Goal: Task Accomplishment & Management: Use online tool/utility

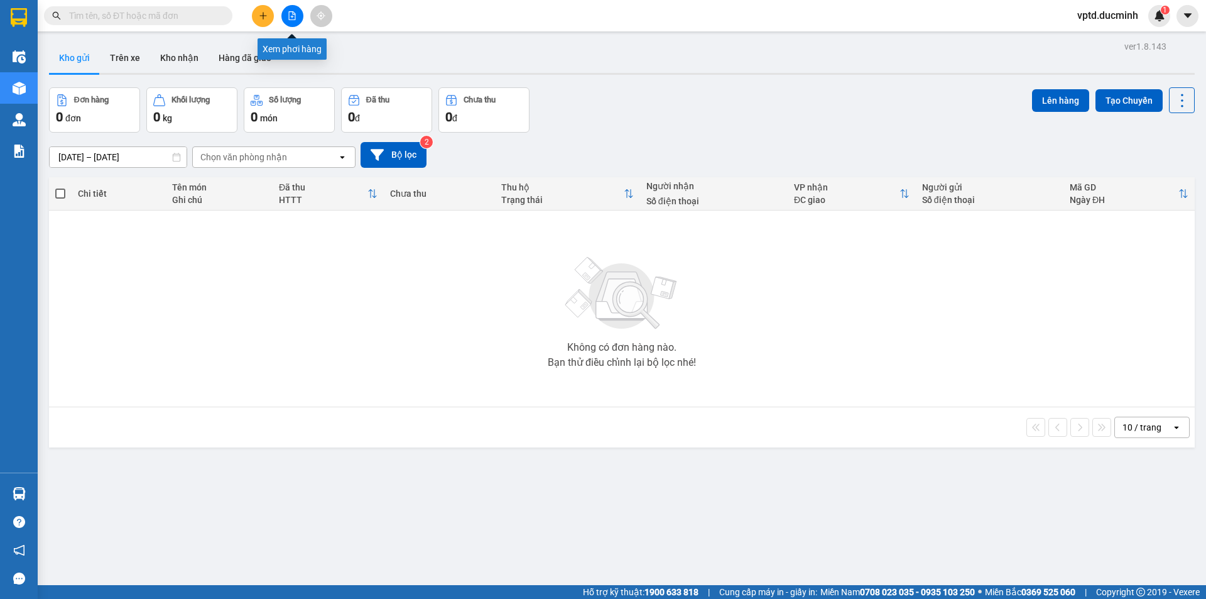
click at [294, 15] on icon "file-add" at bounding box center [292, 15] width 9 height 9
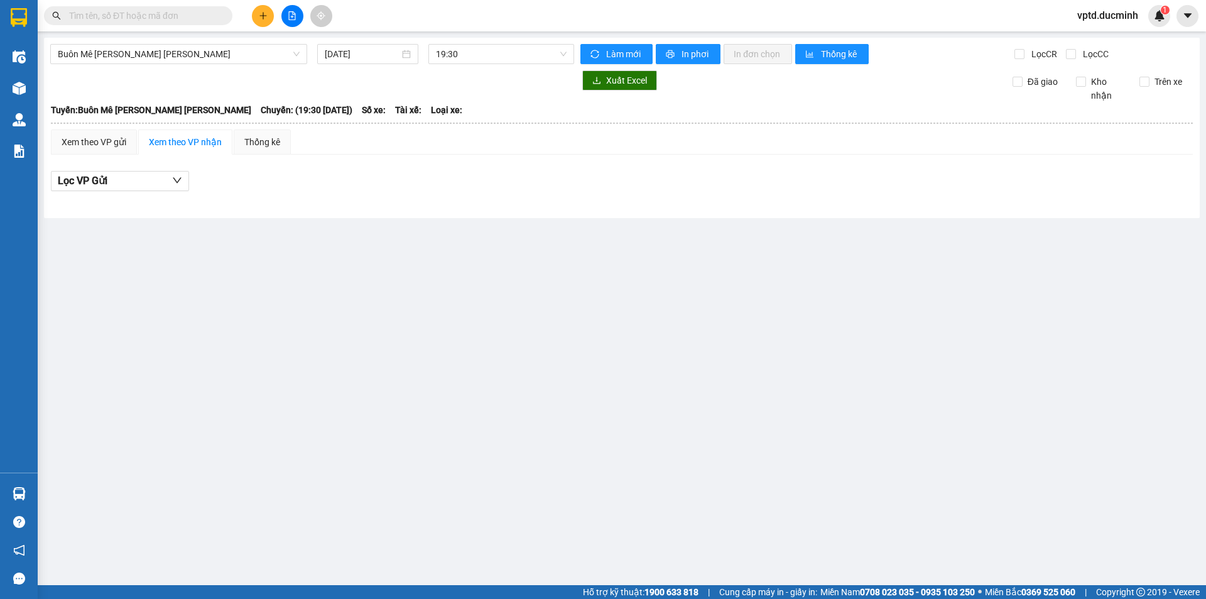
click at [128, 15] on input "text" at bounding box center [143, 16] width 148 height 14
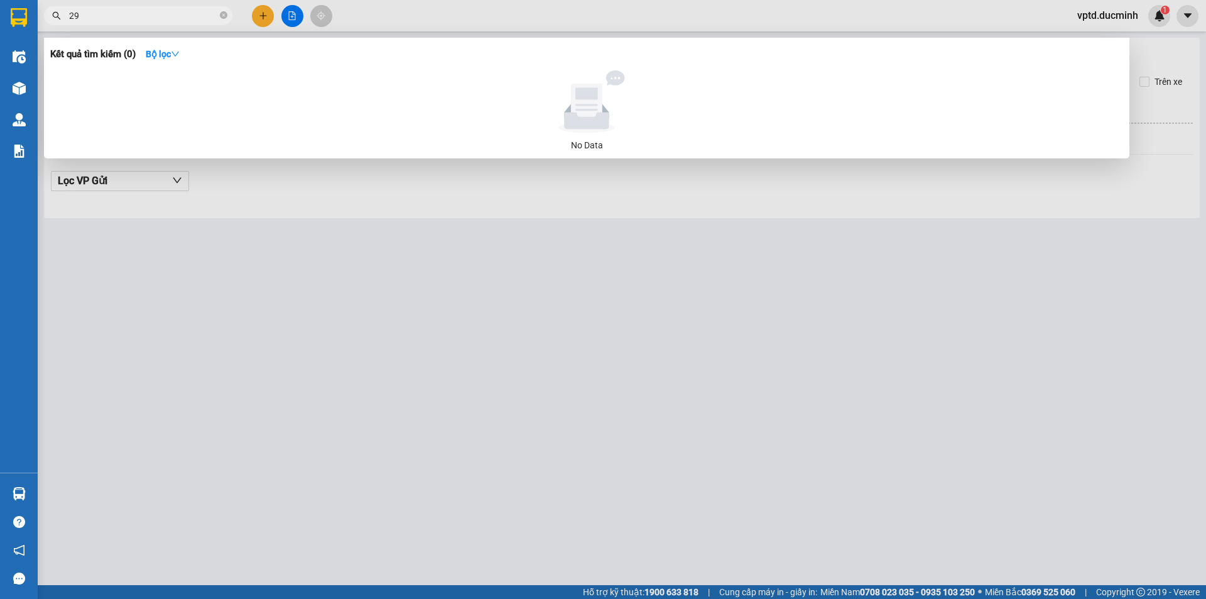
type input "295"
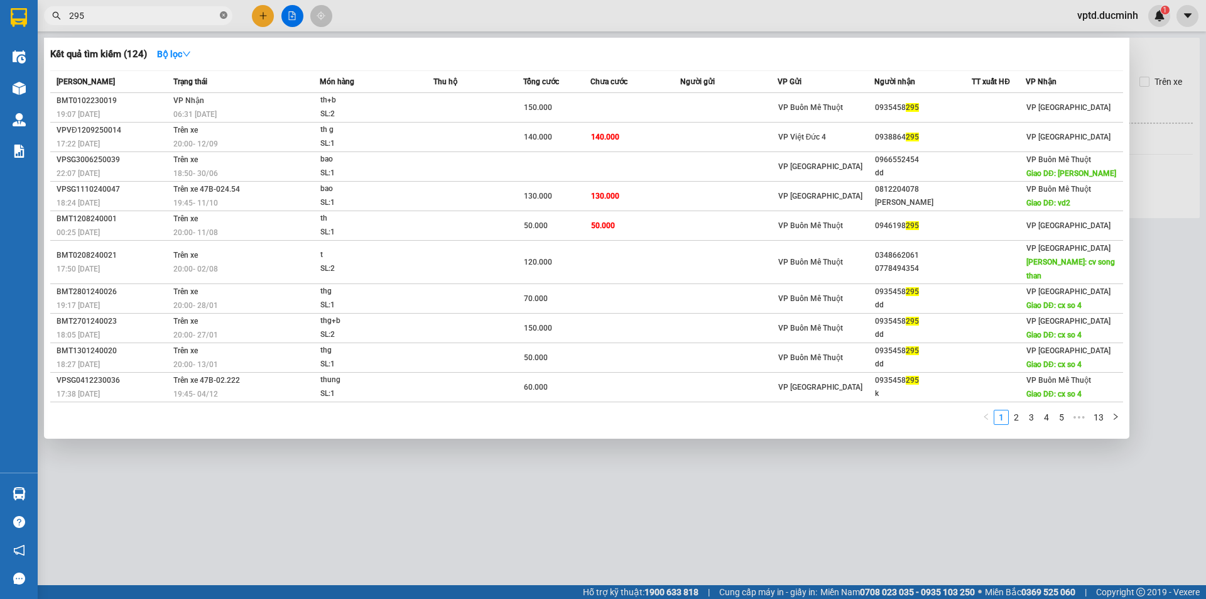
click at [221, 10] on span at bounding box center [224, 16] width 8 height 12
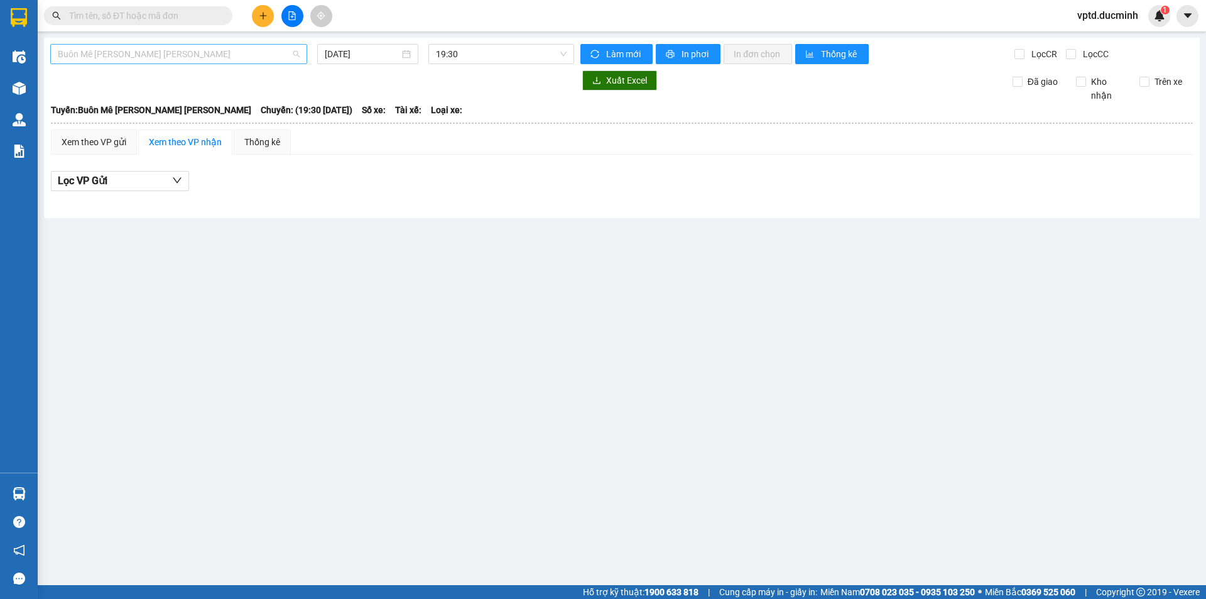
click at [219, 50] on span "Buôn Mê [PERSON_NAME] [PERSON_NAME]" at bounding box center [179, 54] width 242 height 19
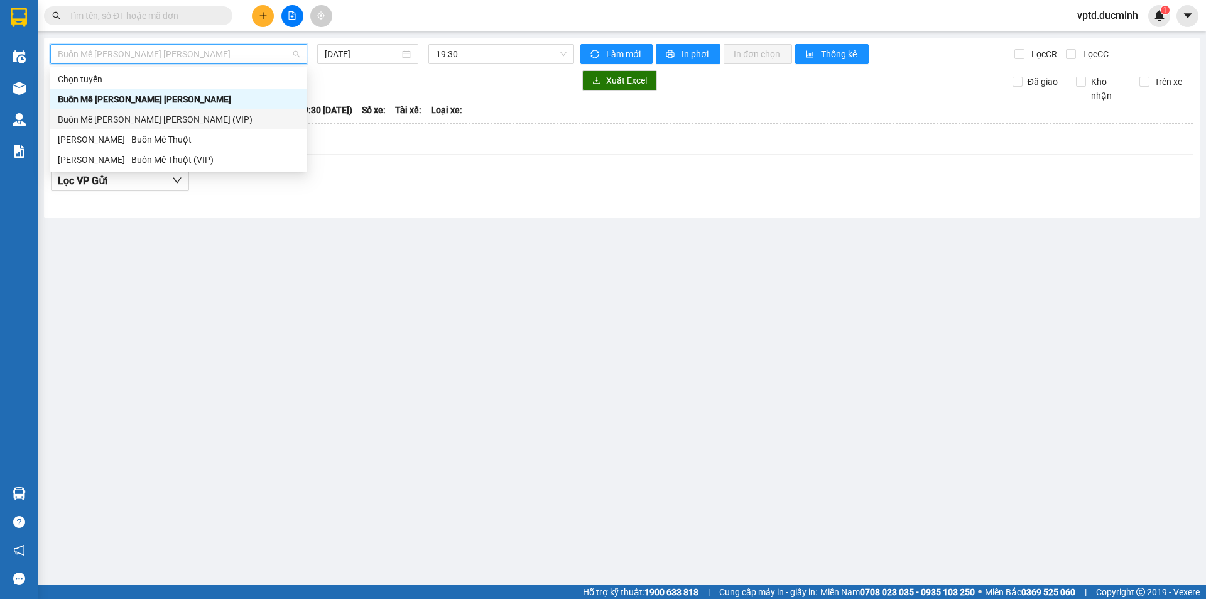
click at [157, 119] on div "Buôn Mê [PERSON_NAME] [PERSON_NAME] (VIP)" at bounding box center [179, 119] width 242 height 14
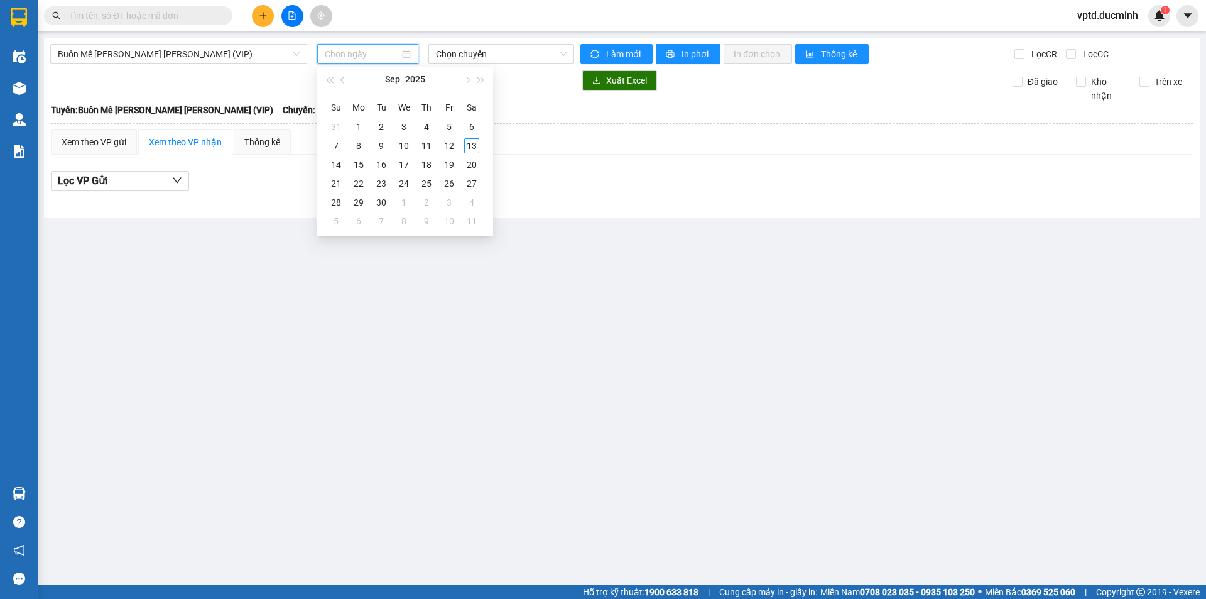
click at [358, 53] on input at bounding box center [362, 54] width 75 height 14
type input "[DATE]"
click at [445, 142] on div "12" at bounding box center [449, 145] width 15 height 15
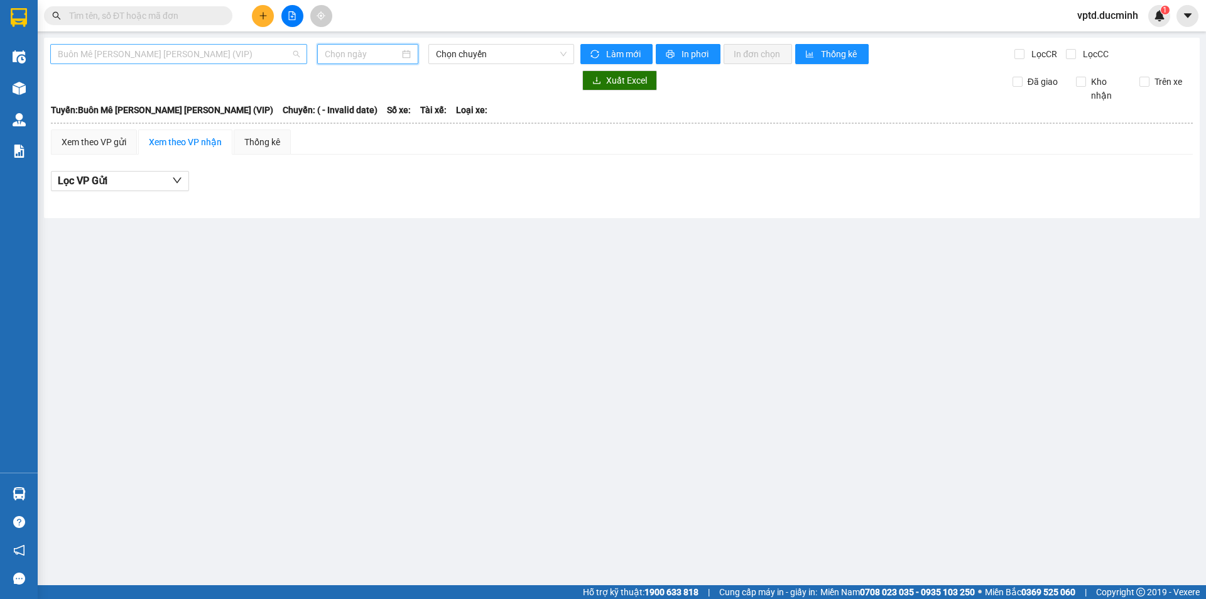
click at [241, 55] on span "Buôn Mê [PERSON_NAME] [PERSON_NAME] (VIP)" at bounding box center [179, 54] width 242 height 19
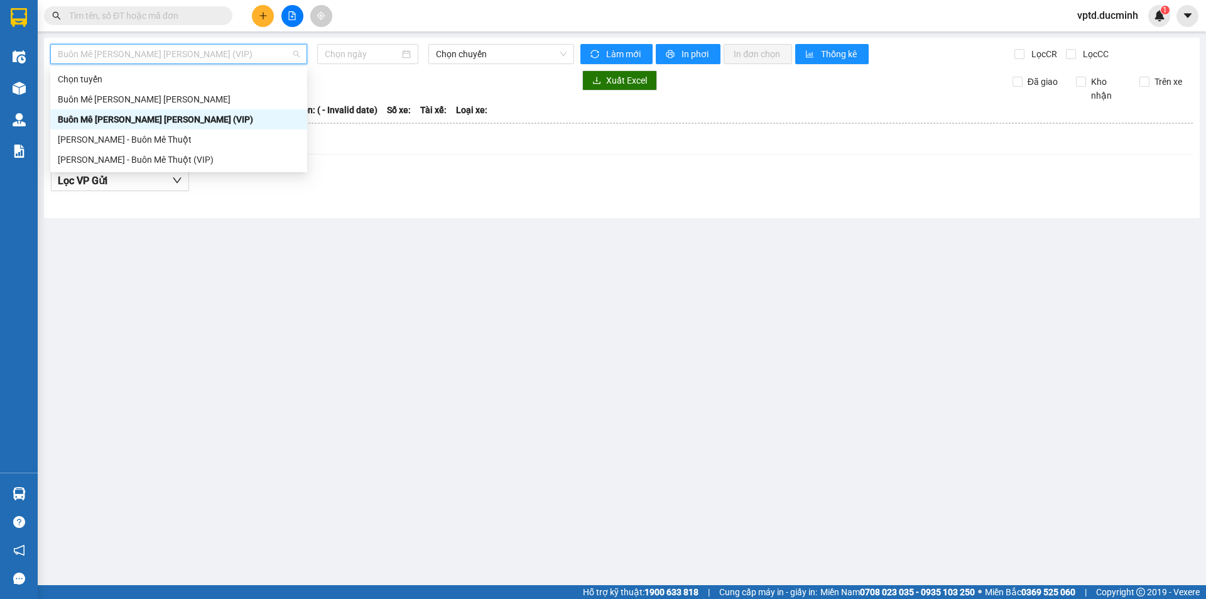
click at [202, 114] on div "Buôn Mê [PERSON_NAME] [PERSON_NAME] (VIP)" at bounding box center [179, 119] width 242 height 14
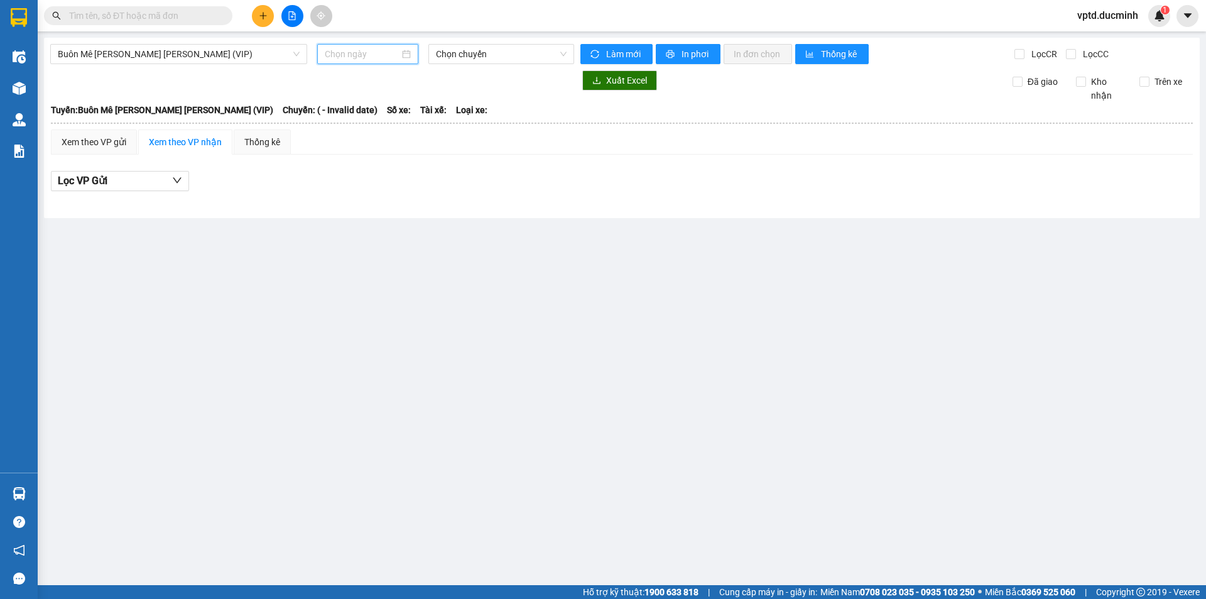
click at [391, 50] on input at bounding box center [362, 54] width 75 height 14
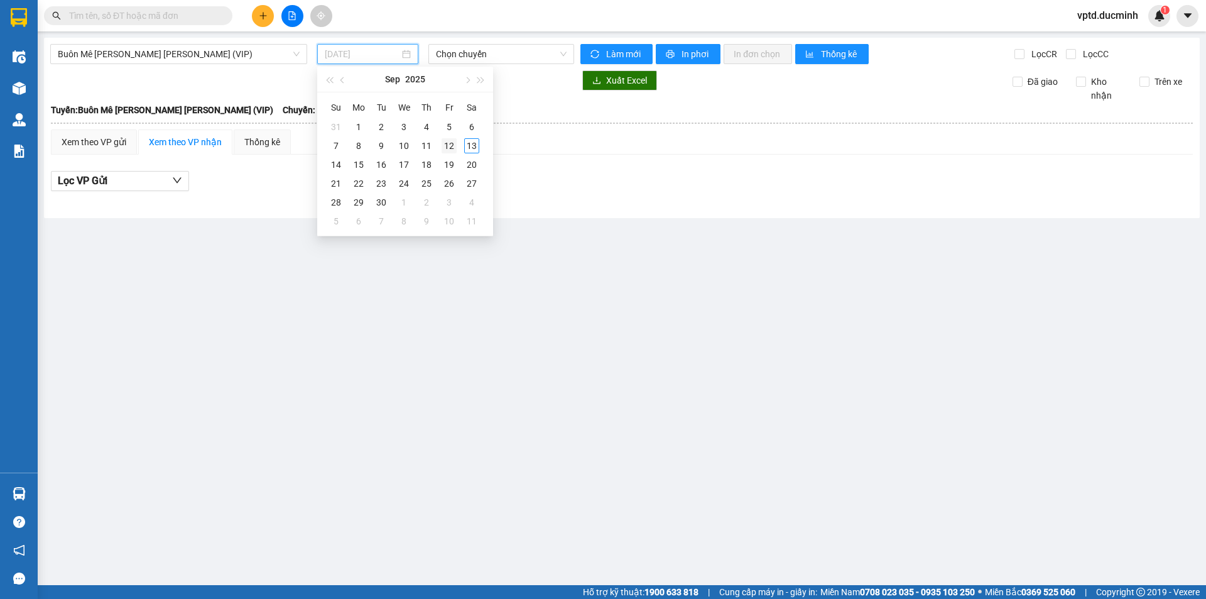
type input "[DATE]"
click at [457, 142] on td "12" at bounding box center [449, 145] width 23 height 19
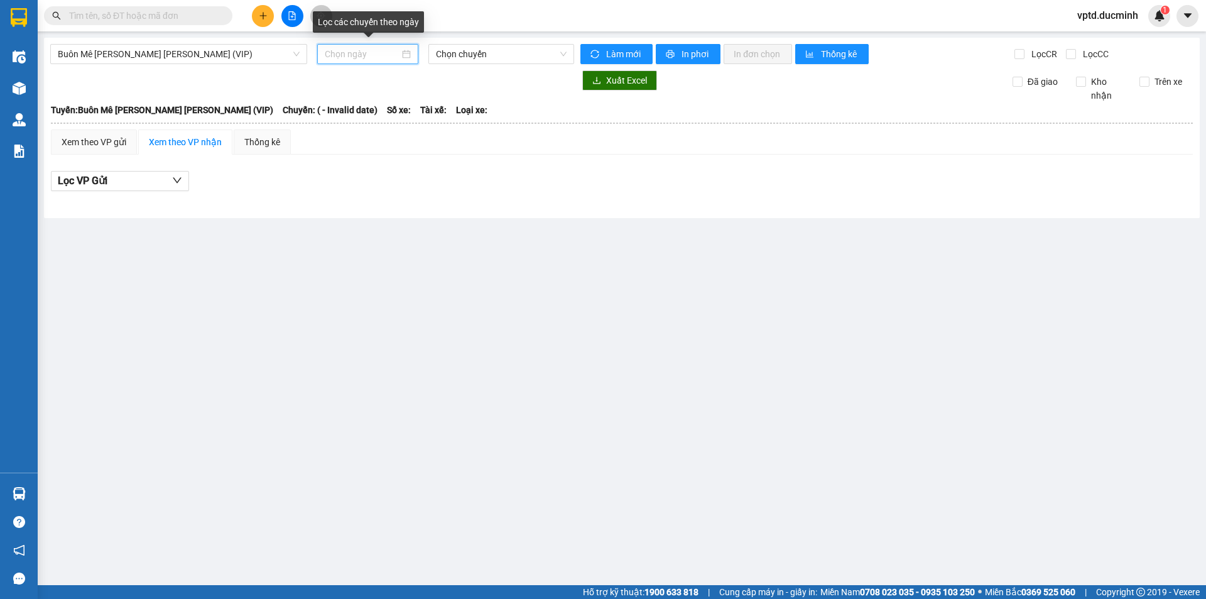
click at [347, 52] on input at bounding box center [362, 54] width 75 height 14
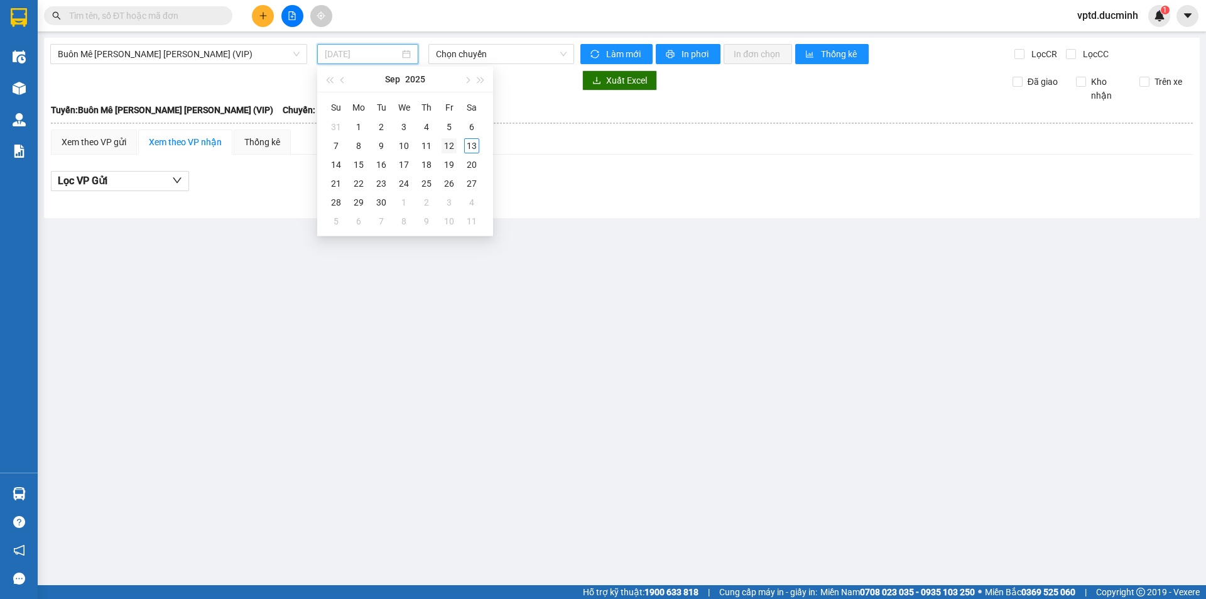
type input "[DATE]"
click at [447, 141] on div "12" at bounding box center [449, 145] width 15 height 15
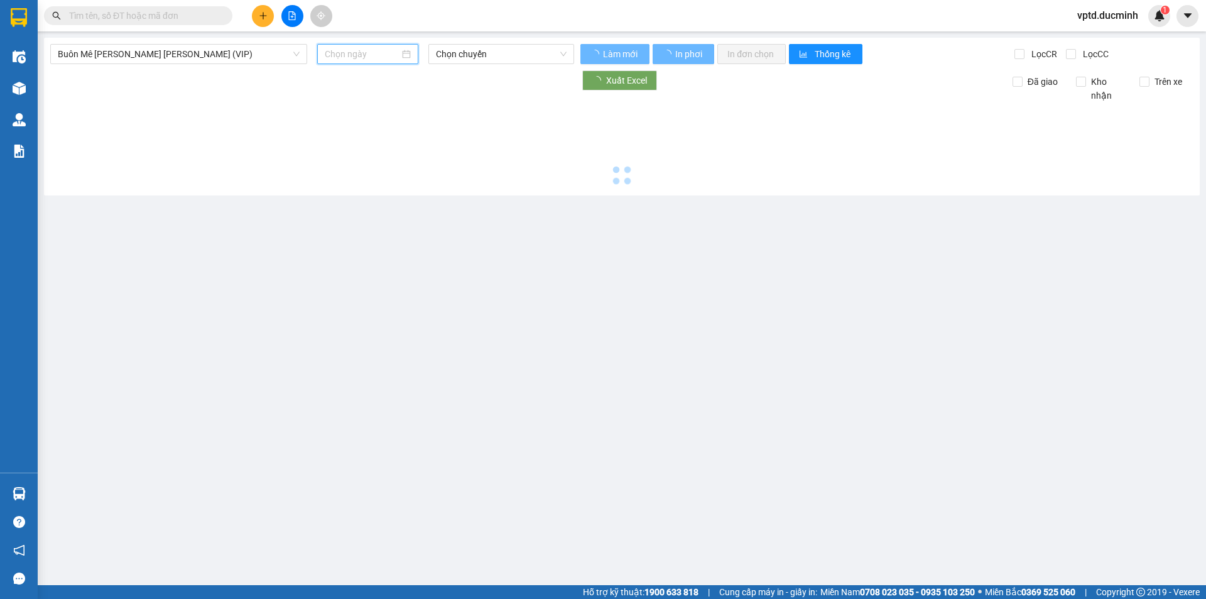
type input "[DATE]"
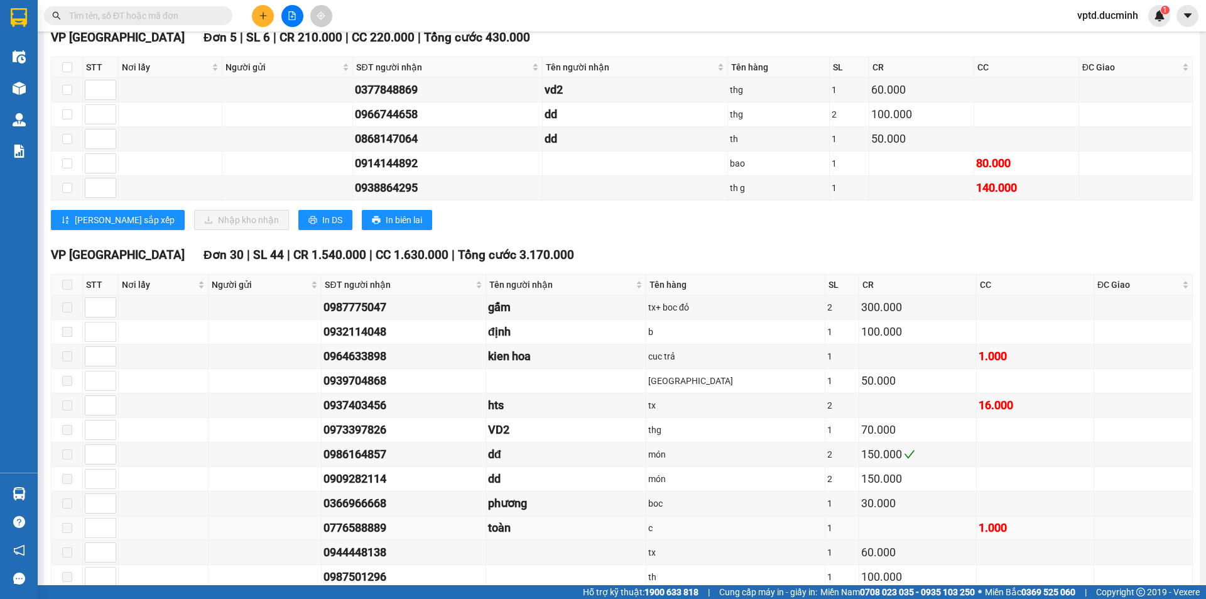
scroll to position [754, 0]
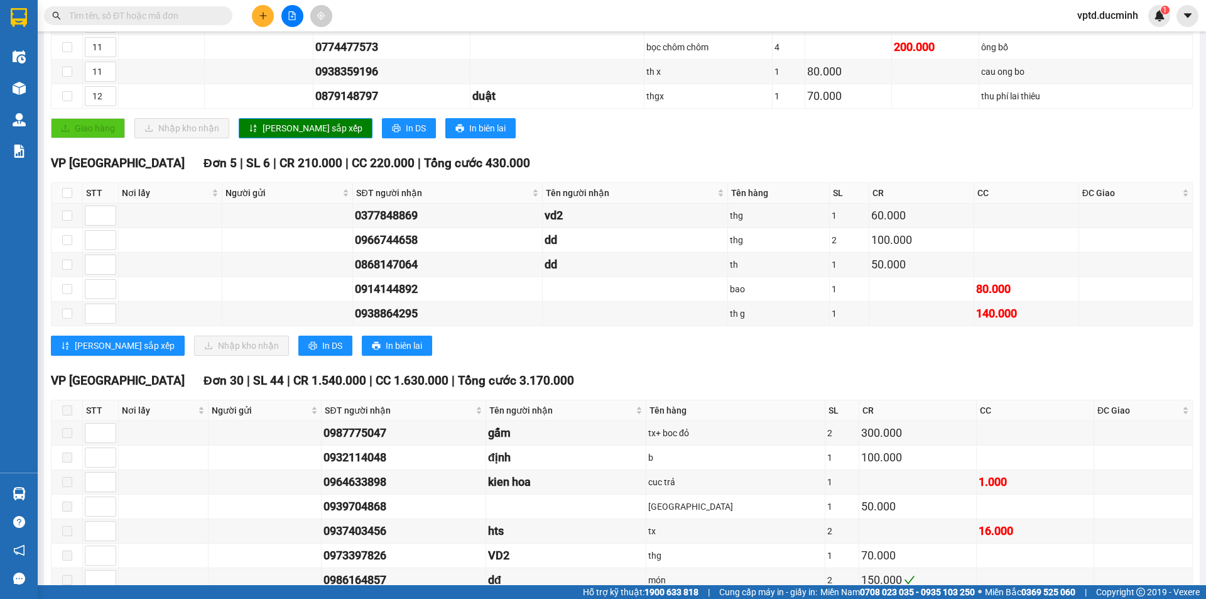
click at [127, 14] on input "text" at bounding box center [143, 16] width 148 height 14
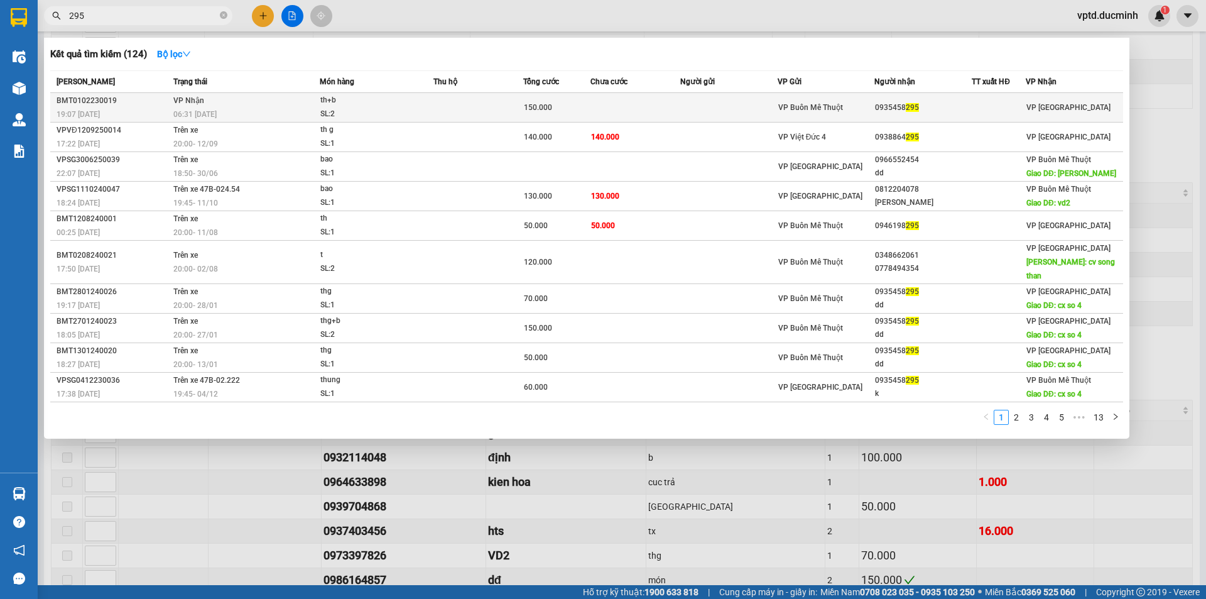
type input "295"
click at [889, 96] on td "0935458 295" at bounding box center [922, 108] width 97 height 30
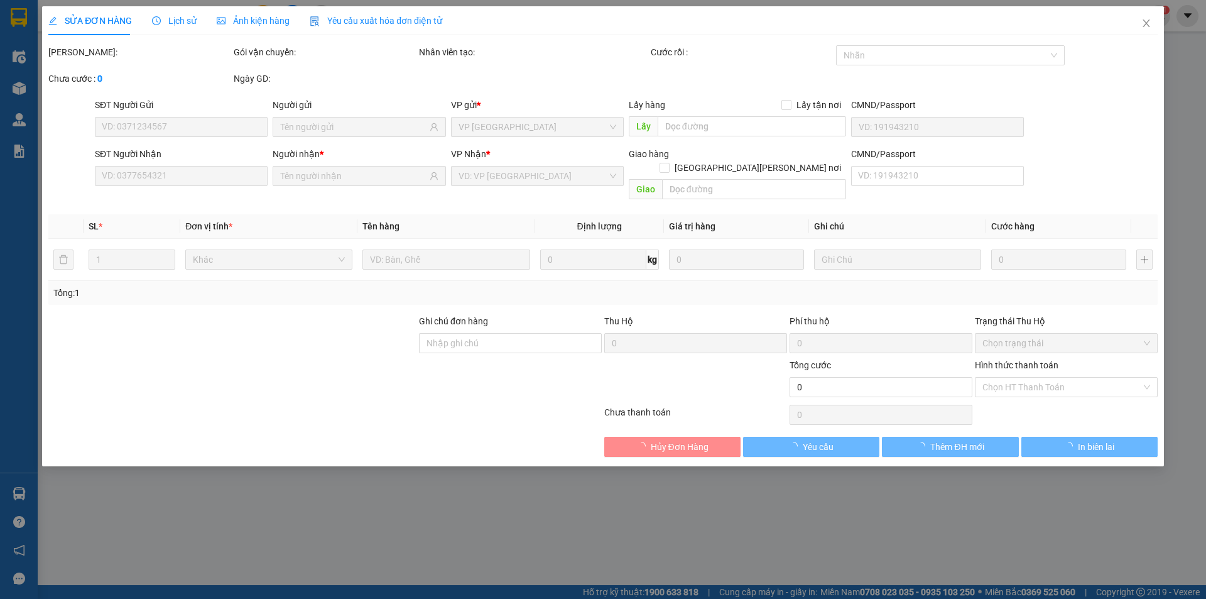
type input "0935458295"
type input "150.000"
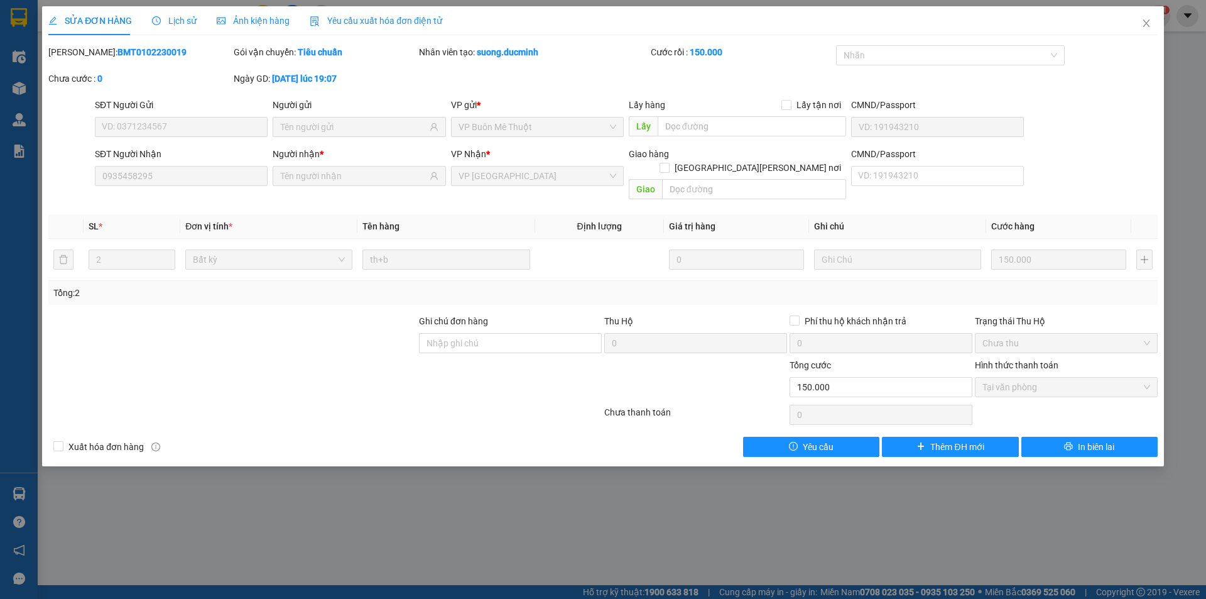
click at [1027, 378] on span "Tại văn phòng" at bounding box center [1067, 387] width 168 height 19
click at [1142, 19] on icon "close" at bounding box center [1146, 23] width 10 height 10
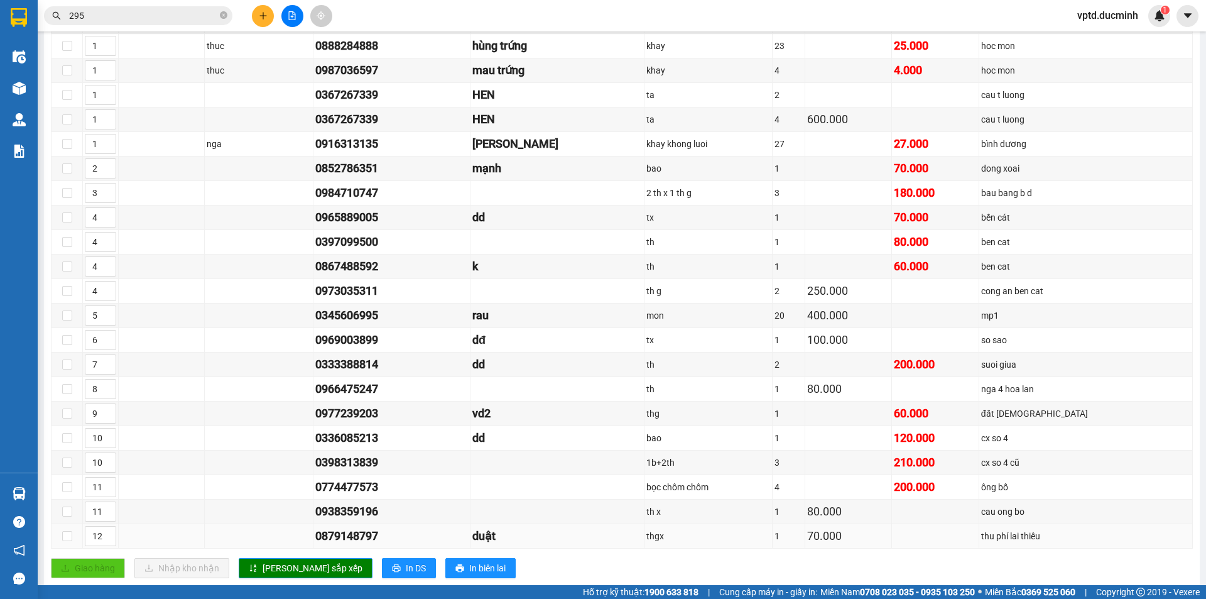
scroll to position [691, 0]
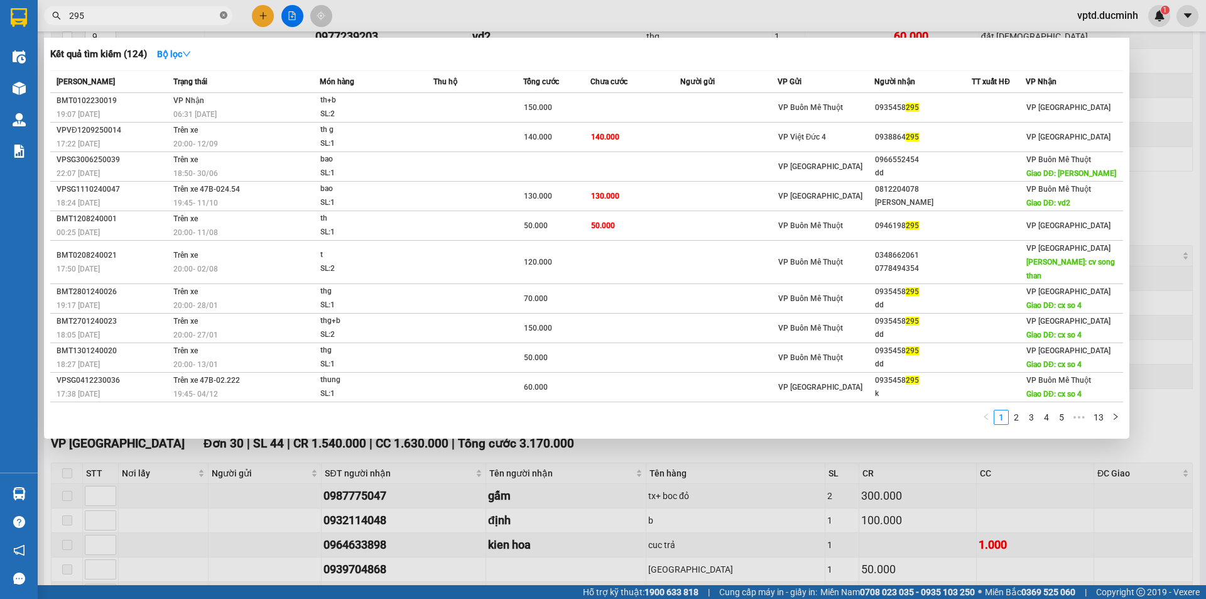
click at [221, 12] on icon "close-circle" at bounding box center [224, 15] width 8 height 8
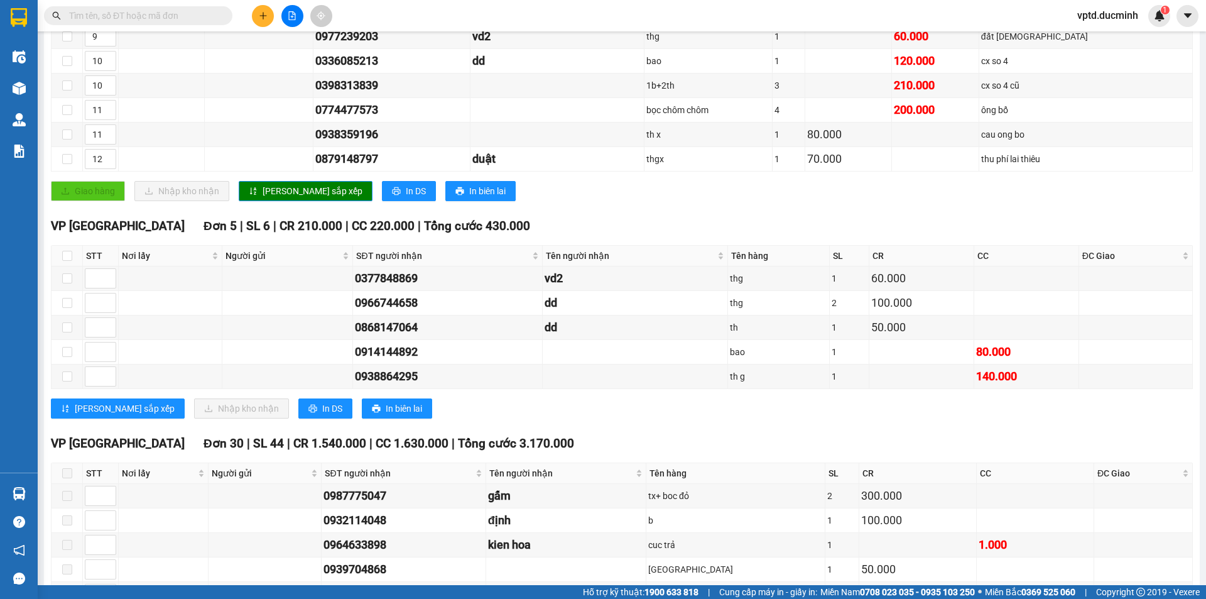
click at [66, 14] on span at bounding box center [138, 15] width 188 height 19
click at [78, 8] on span at bounding box center [138, 15] width 188 height 19
click at [97, 16] on input "text" at bounding box center [143, 16] width 148 height 14
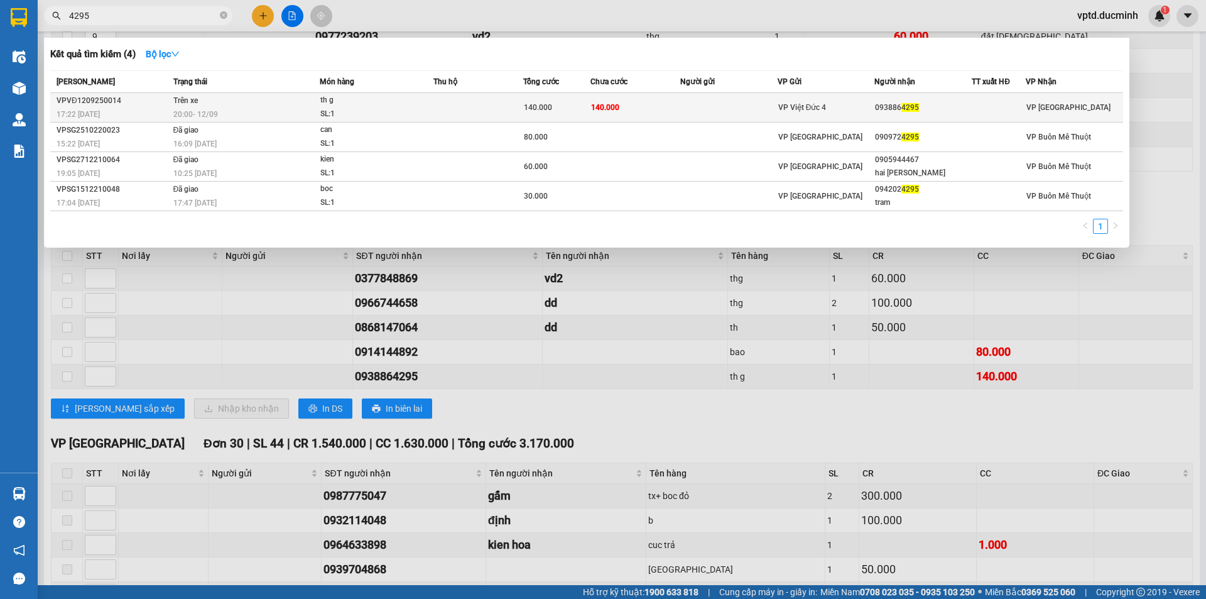
type input "4295"
click at [903, 100] on td "093886 4295" at bounding box center [922, 108] width 97 height 30
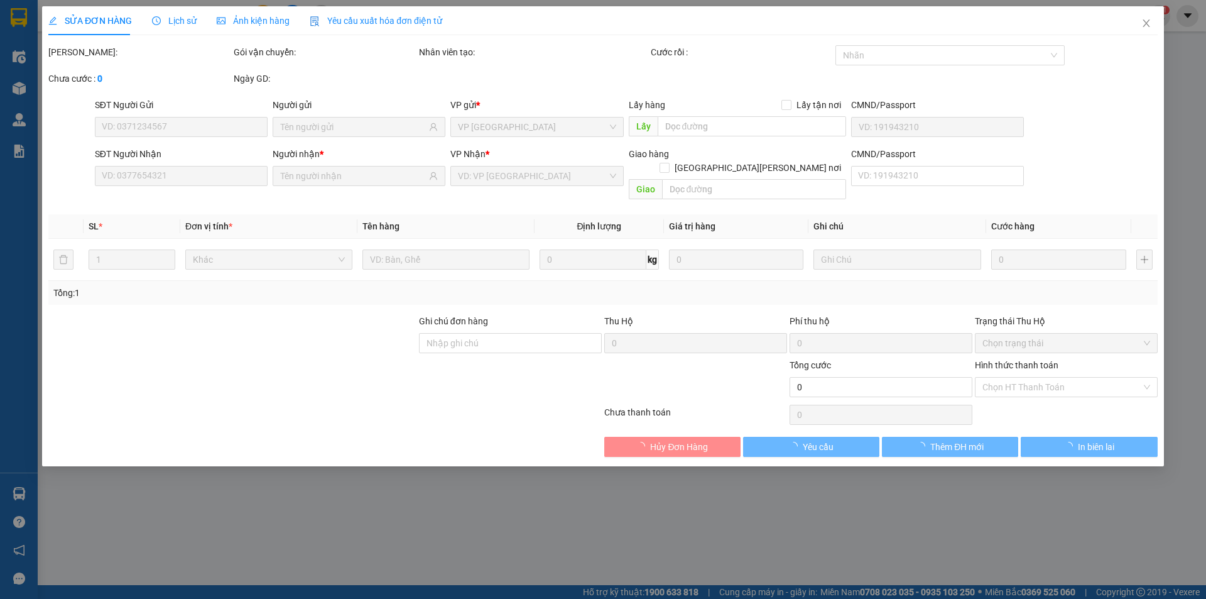
type input "0938864295"
type input "140.000"
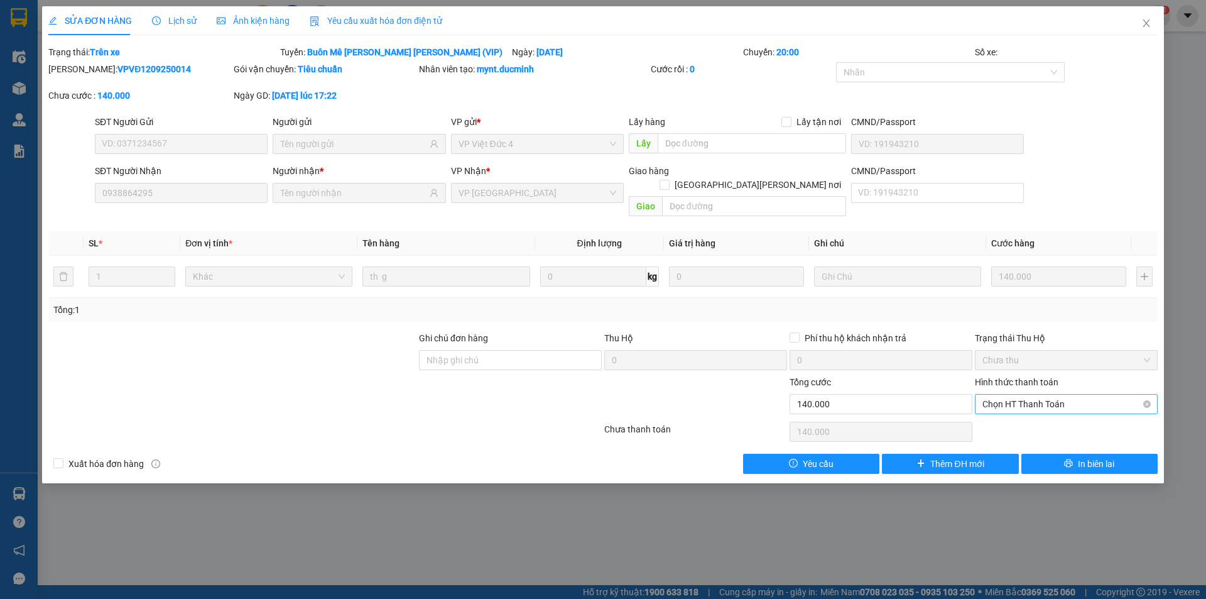
click at [1033, 395] on span "Chọn HT Thanh Toán" at bounding box center [1067, 404] width 168 height 19
click at [1145, 20] on icon "close" at bounding box center [1146, 23] width 10 height 10
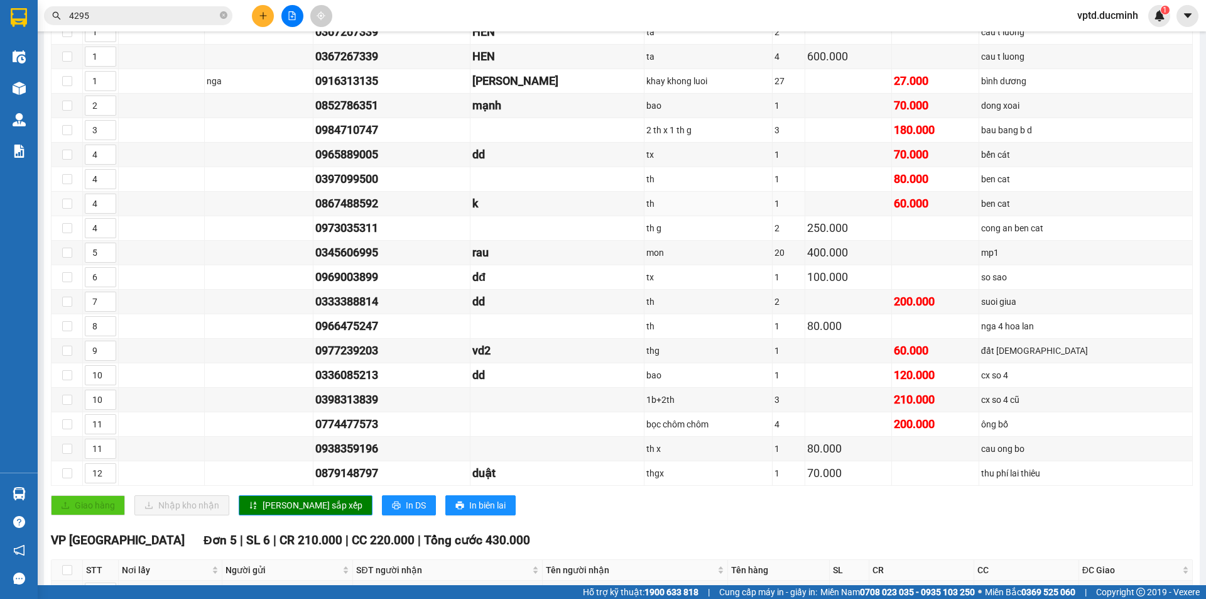
scroll to position [691, 0]
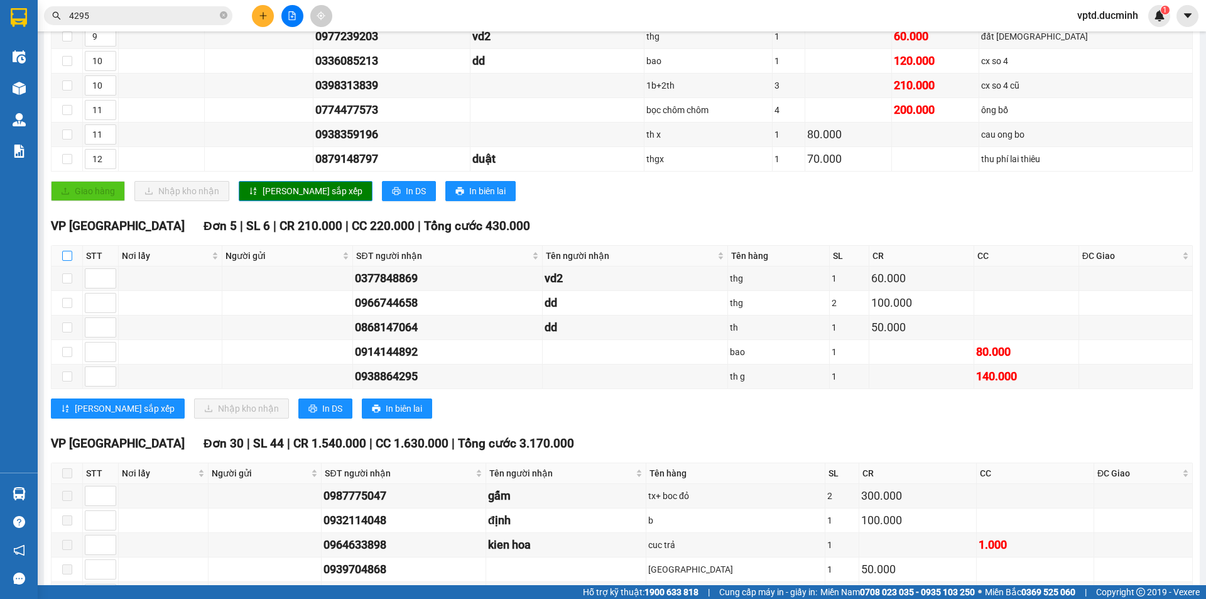
click at [69, 251] on input "checkbox" at bounding box center [67, 256] width 10 height 10
checkbox input "true"
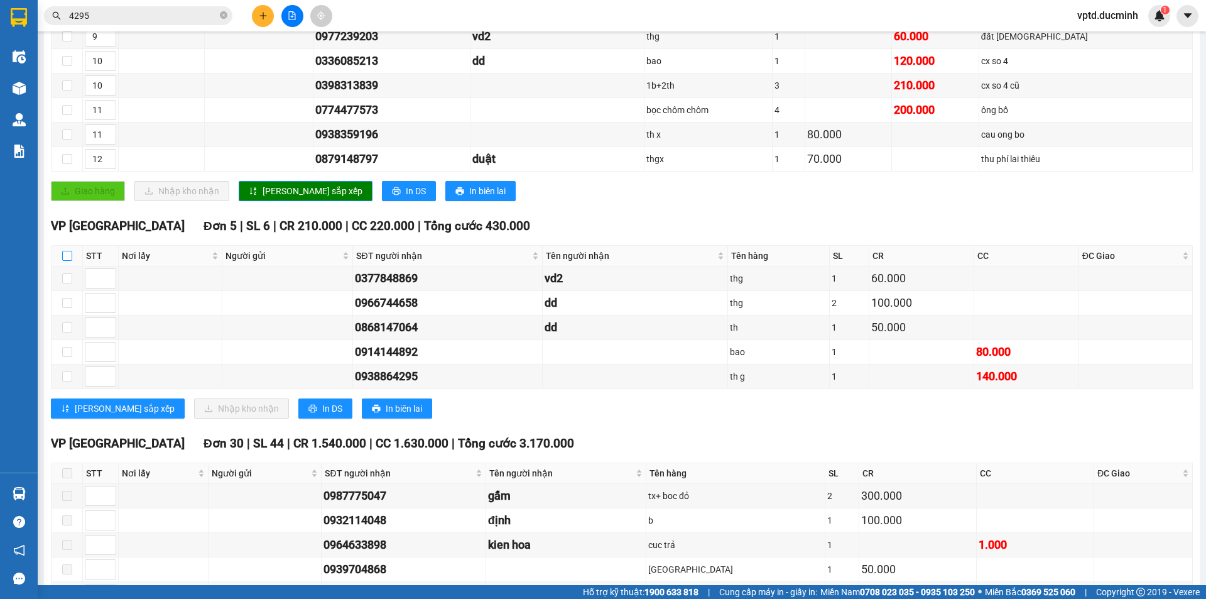
checkbox input "true"
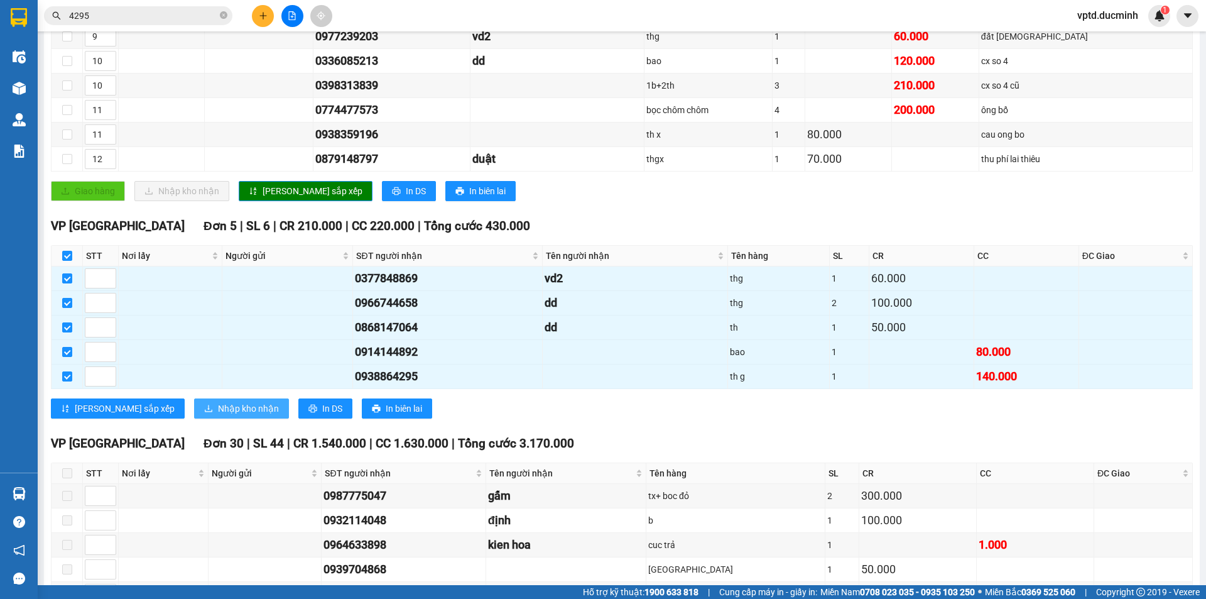
click at [218, 406] on span "Nhập kho nhận" at bounding box center [248, 408] width 61 height 14
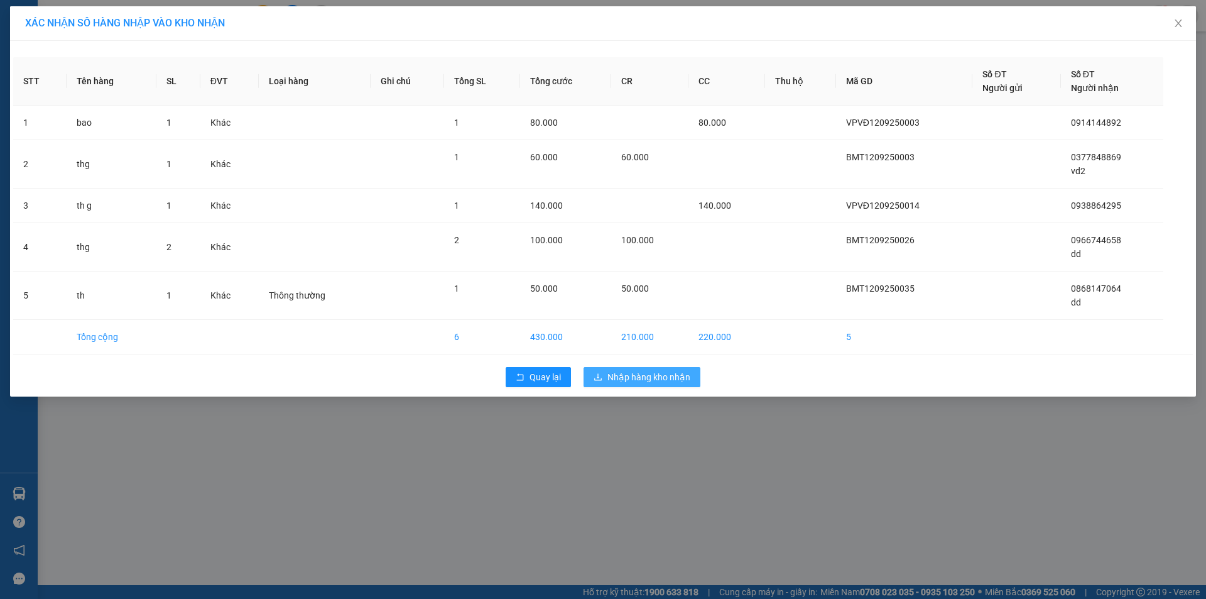
click at [633, 371] on span "Nhập hàng kho nhận" at bounding box center [648, 377] width 83 height 14
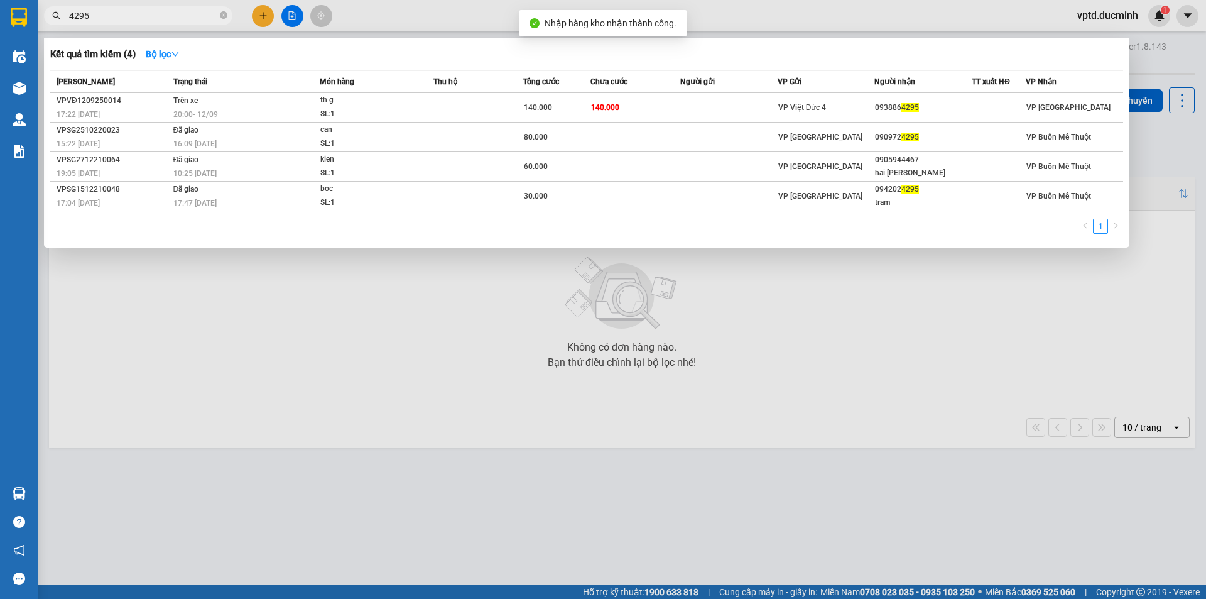
click at [166, 20] on input "4295" at bounding box center [143, 16] width 148 height 14
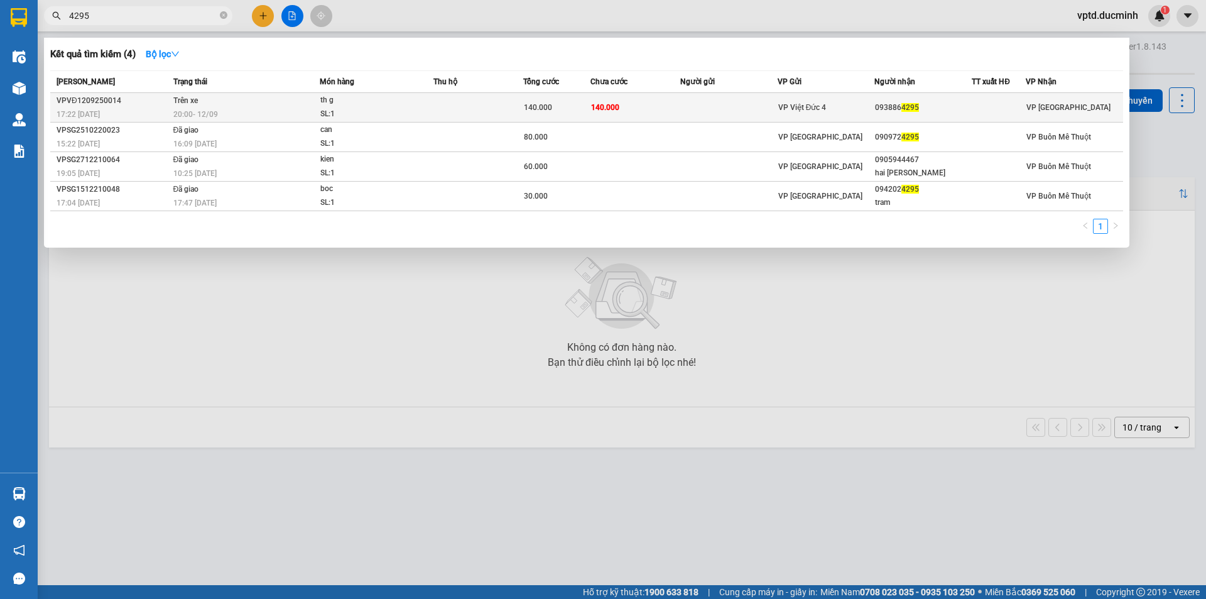
click at [913, 97] on td "093886 4295" at bounding box center [922, 108] width 97 height 30
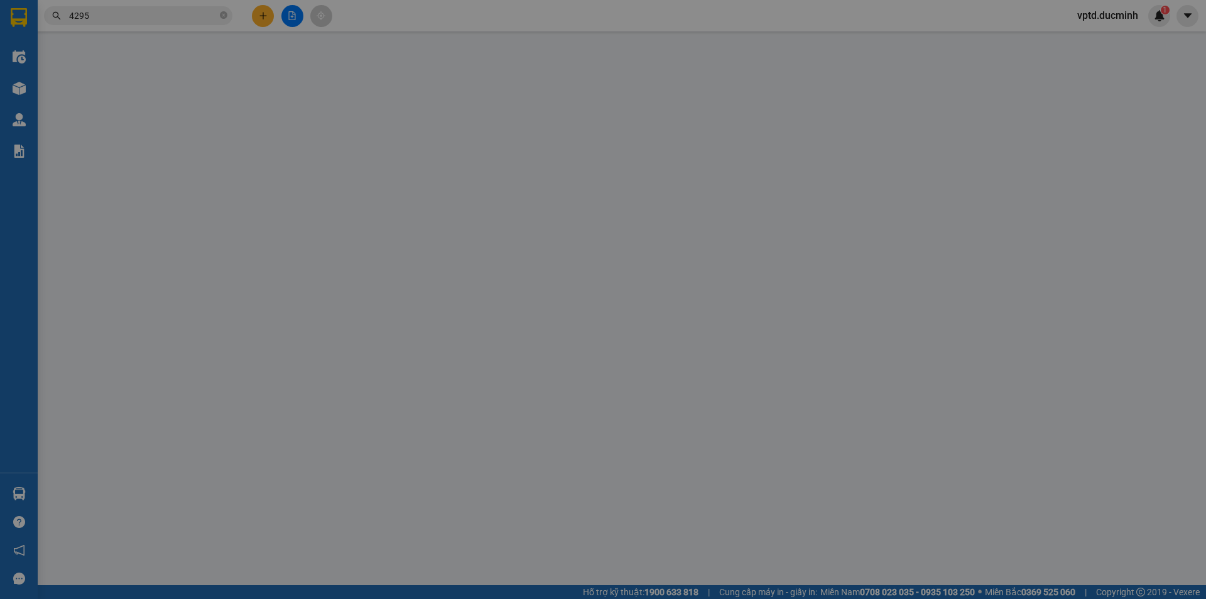
type input "0938864295"
type input "140.000"
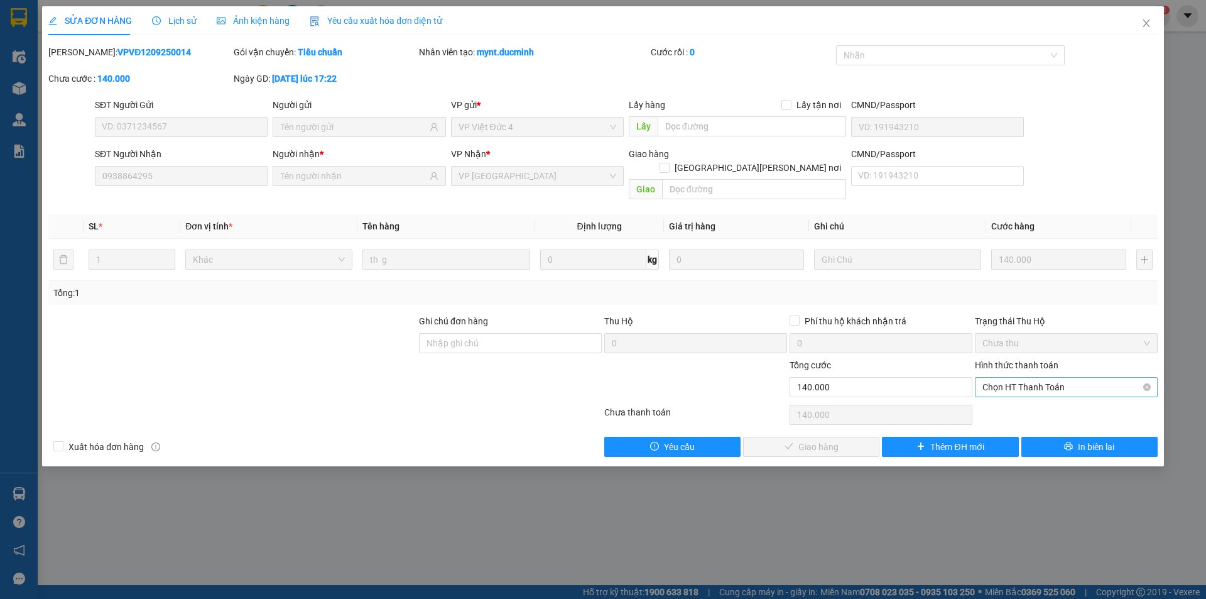
click at [1003, 378] on span "Chọn HT Thanh Toán" at bounding box center [1067, 387] width 168 height 19
click at [1003, 396] on div "Tại văn phòng" at bounding box center [1067, 398] width 168 height 14
type input "0"
drag, startPoint x: 838, startPoint y: 427, endPoint x: 834, endPoint y: 405, distance: 22.4
click at [836, 416] on div "Total Paid Fee 0 Total UnPaid Fee 140.000 Cash Collection Total Fee Mã ĐH: VPVĐ…" at bounding box center [602, 250] width 1109 height 411
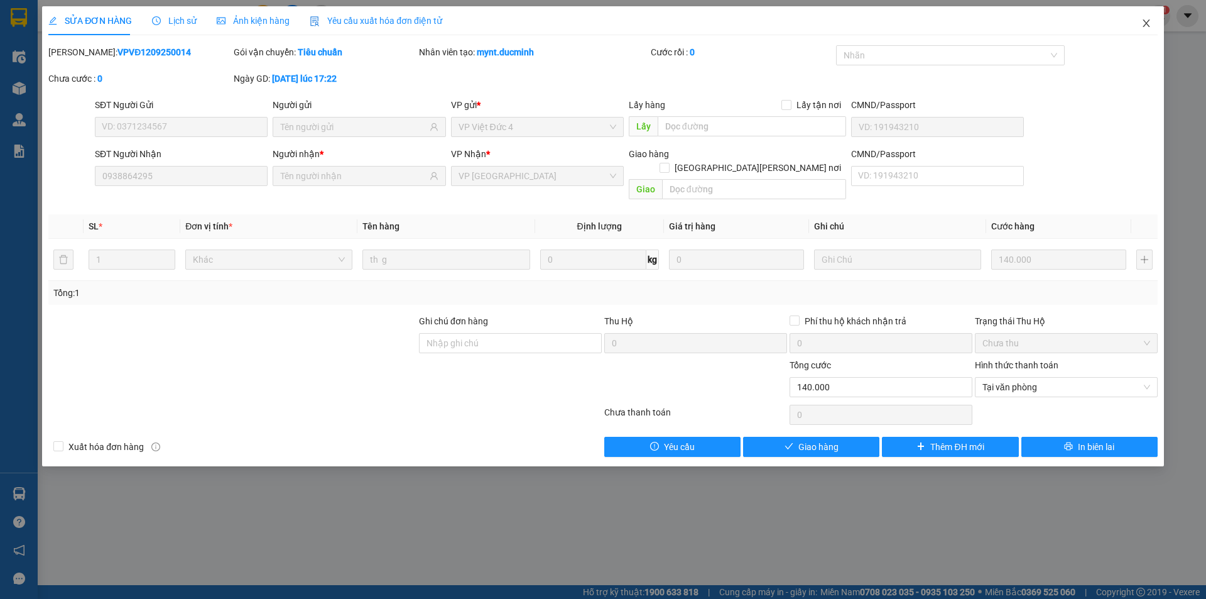
click at [1147, 18] on span "Close" at bounding box center [1146, 23] width 35 height 35
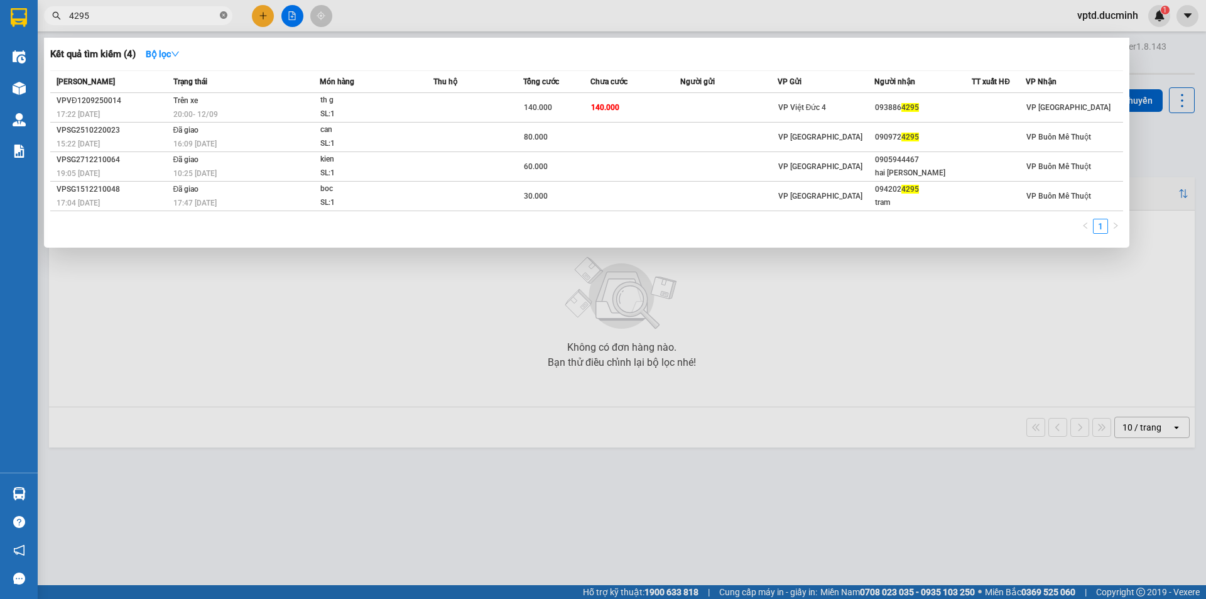
click at [221, 13] on icon "close-circle" at bounding box center [224, 15] width 8 height 8
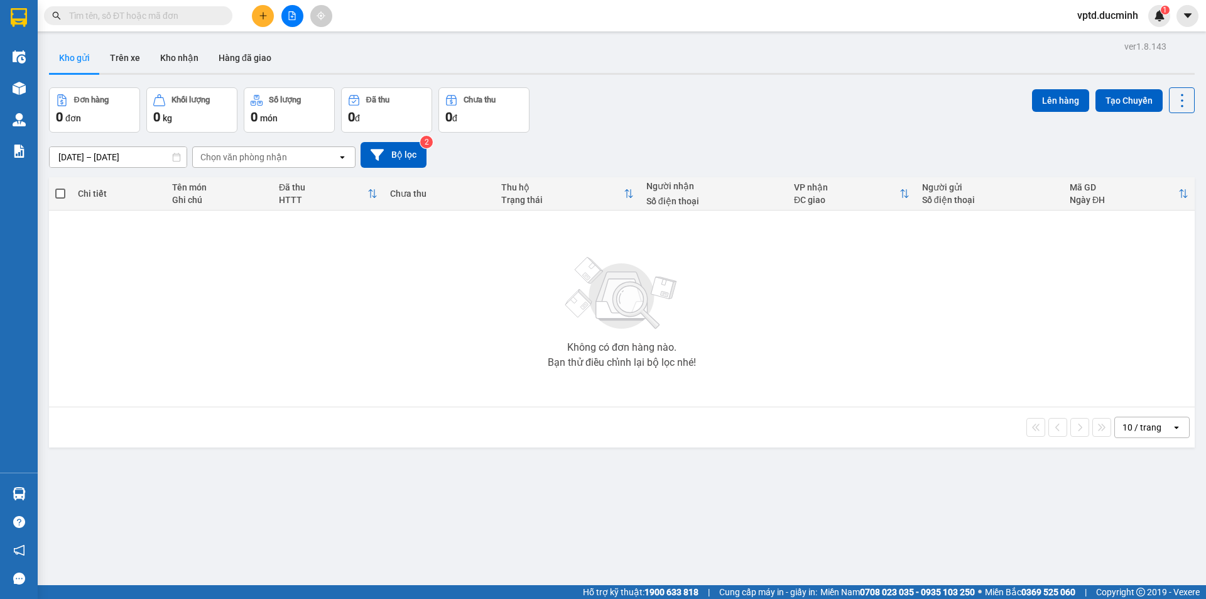
click at [145, 21] on input "text" at bounding box center [143, 16] width 148 height 14
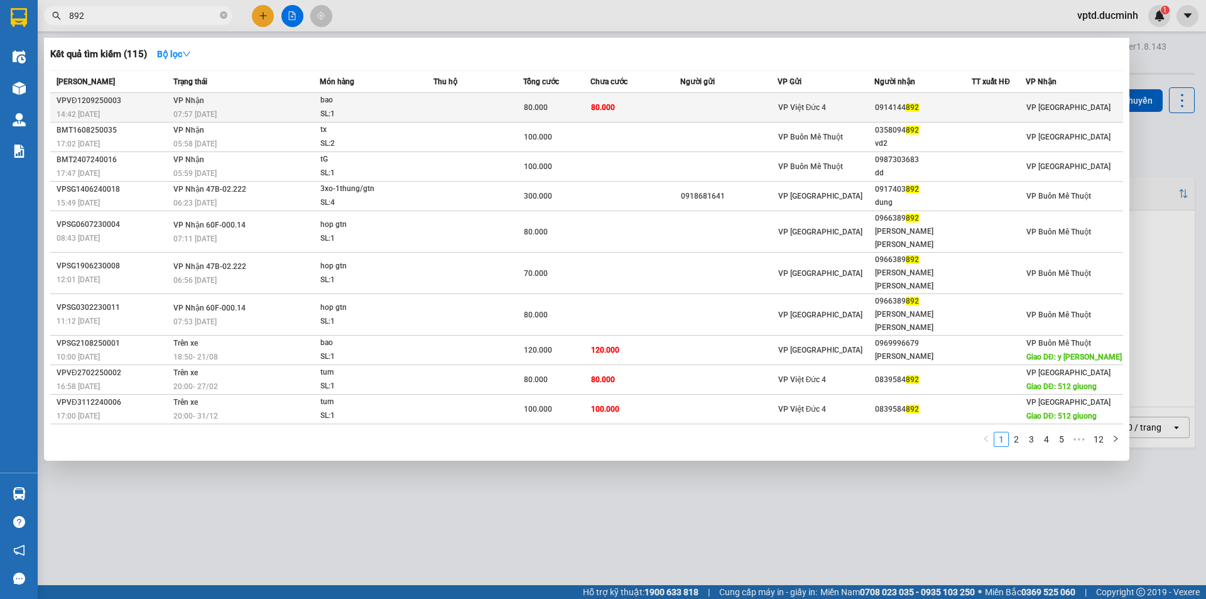
type input "892"
click at [902, 102] on div "0914144 892" at bounding box center [923, 107] width 96 height 13
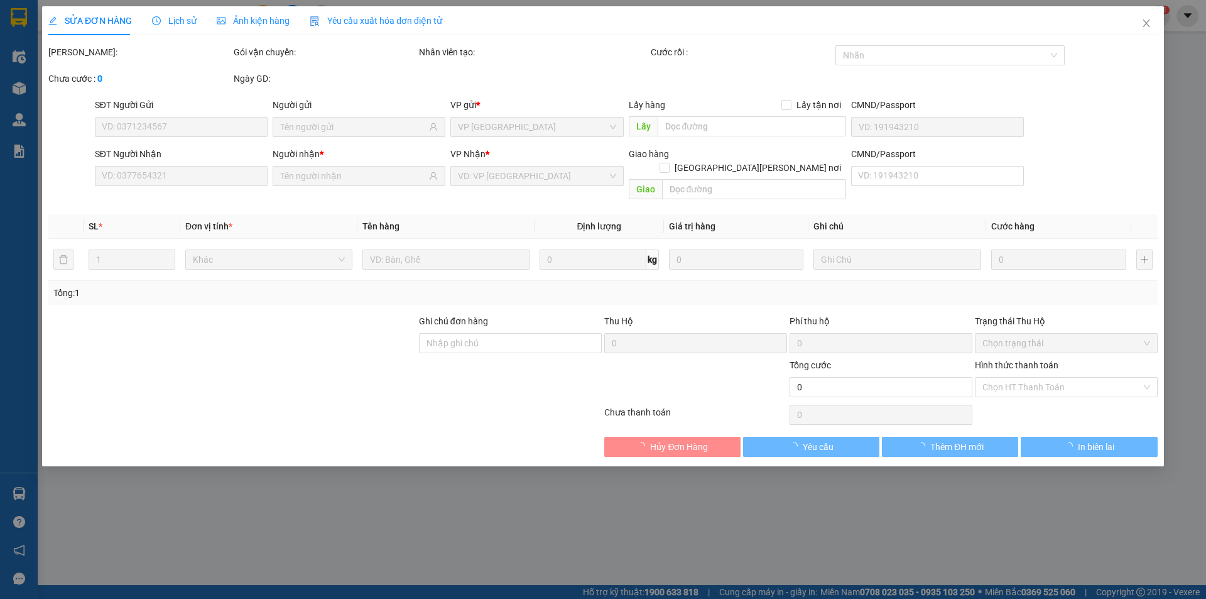
type input "0914144892"
type input "80.000"
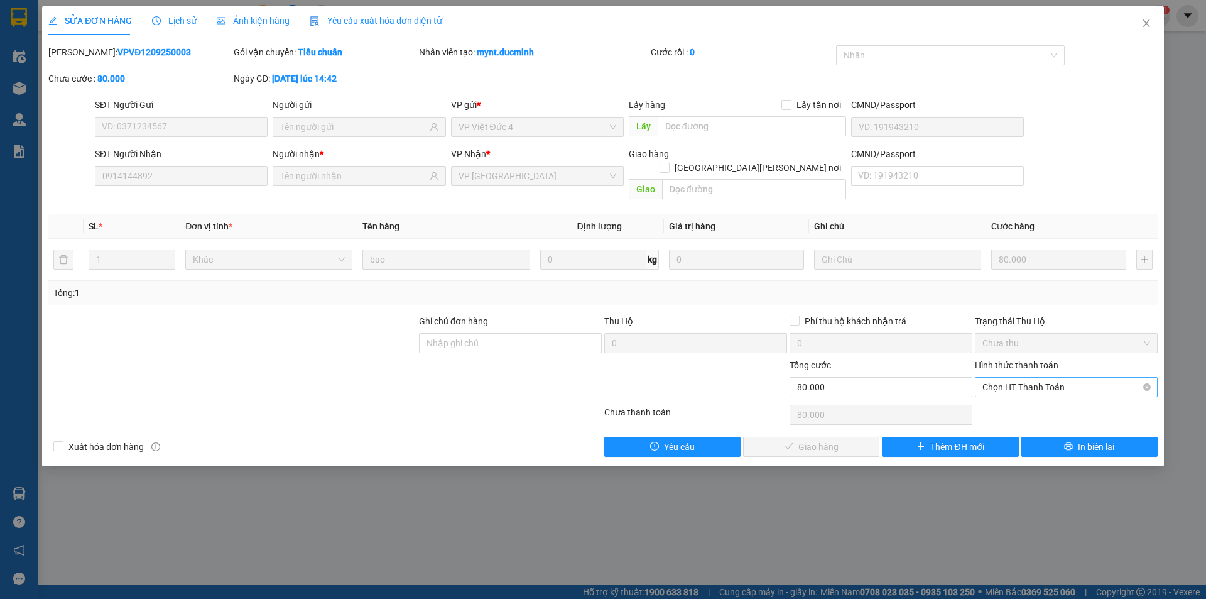
click at [1055, 378] on span "Chọn HT Thanh Toán" at bounding box center [1067, 387] width 168 height 19
click at [1006, 393] on div "Tại văn phòng" at bounding box center [1067, 398] width 168 height 14
type input "0"
click at [828, 440] on span "Giao hàng" at bounding box center [818, 447] width 40 height 14
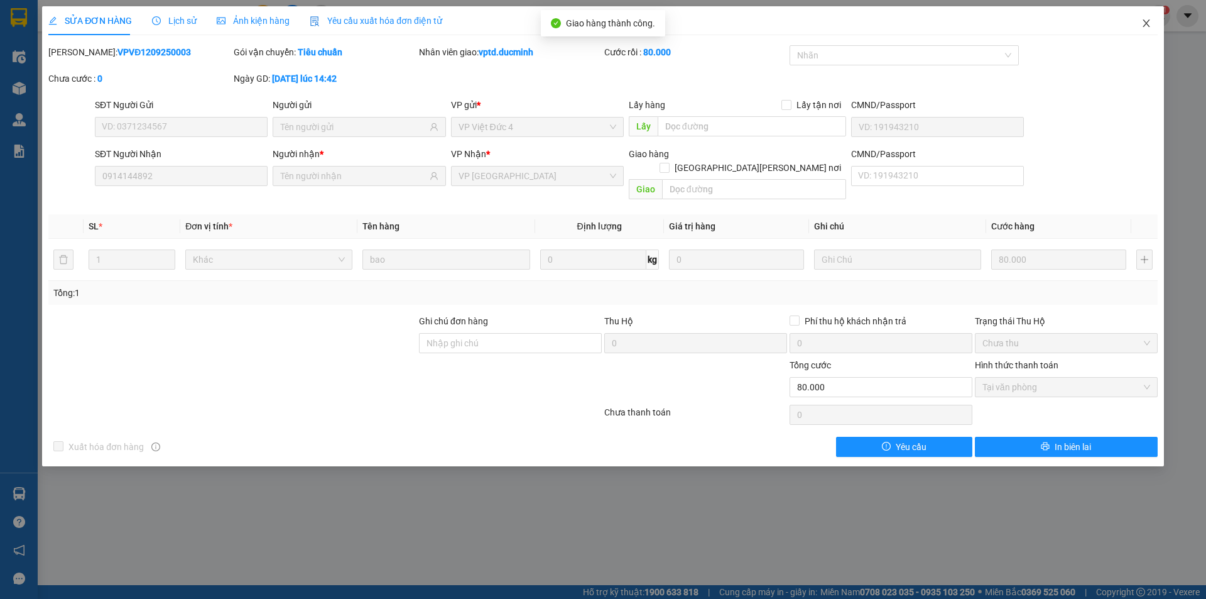
click at [1143, 18] on span "Close" at bounding box center [1146, 23] width 35 height 35
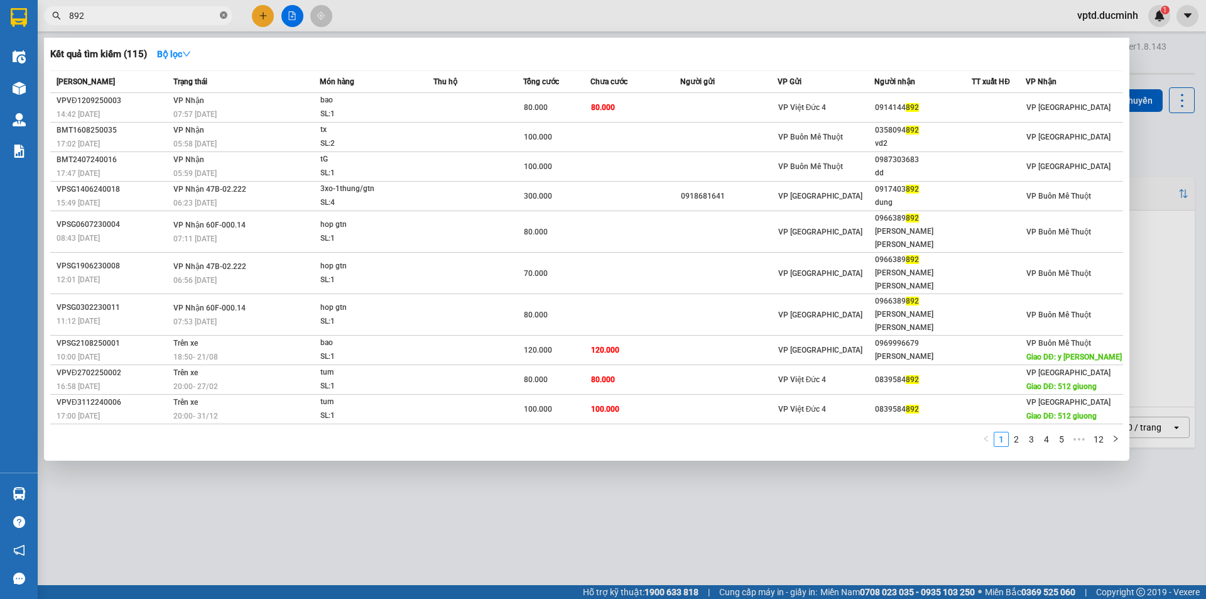
click at [221, 11] on span at bounding box center [224, 16] width 8 height 12
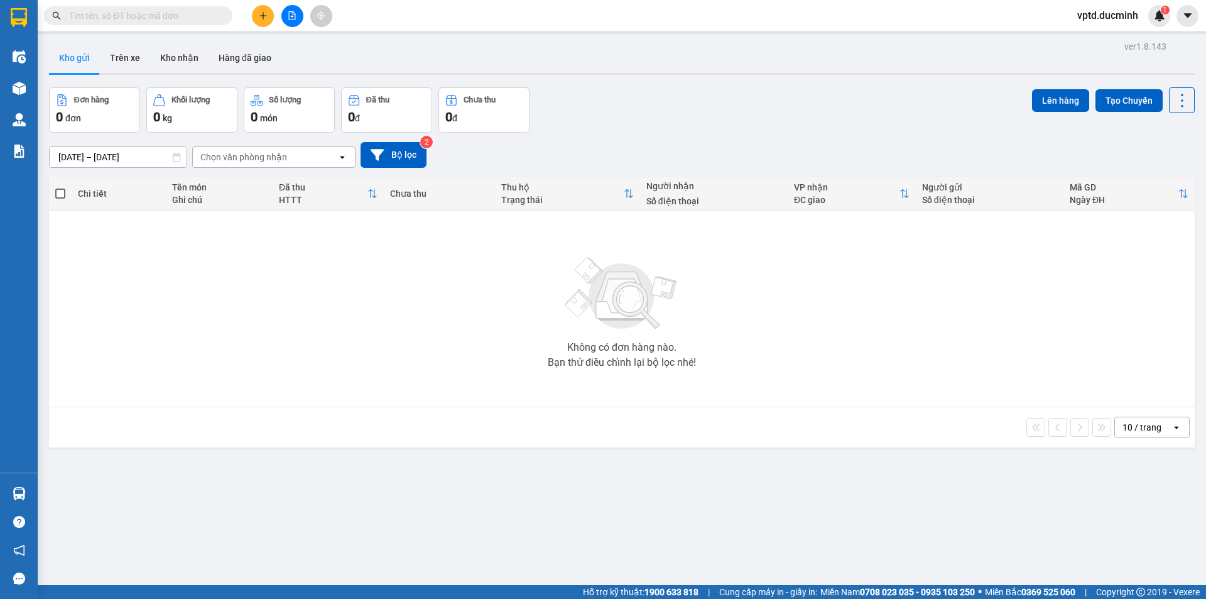
scroll to position [58, 0]
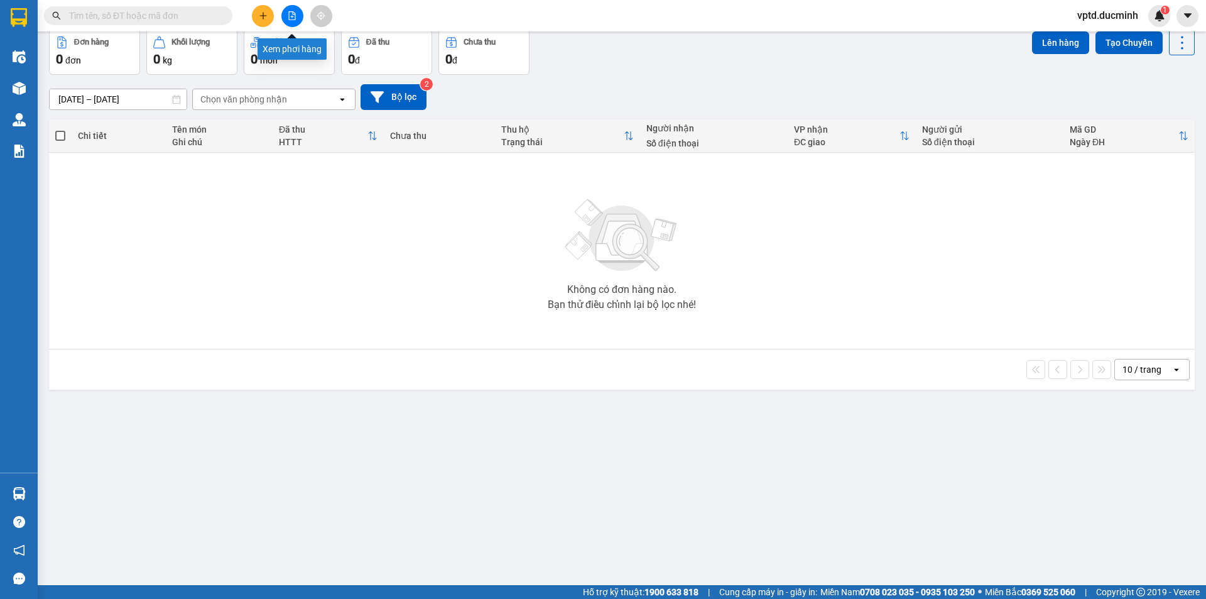
click at [291, 13] on icon "file-add" at bounding box center [292, 15] width 9 height 9
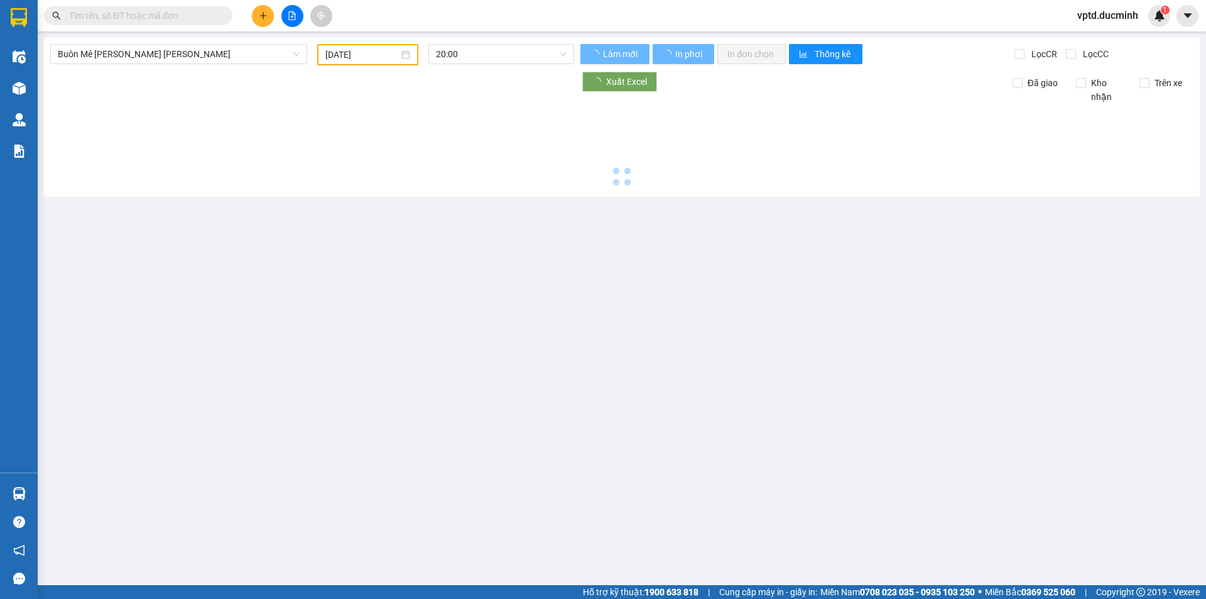
type input "[DATE]"
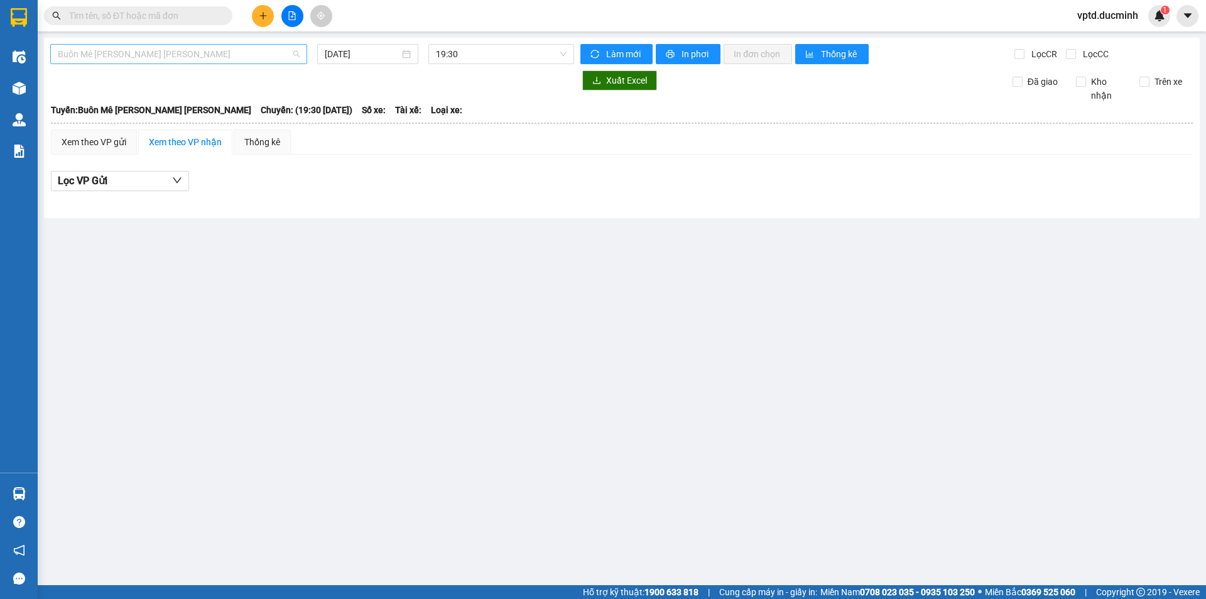
click at [235, 58] on span "Buôn Mê [PERSON_NAME] [PERSON_NAME]" at bounding box center [179, 54] width 242 height 19
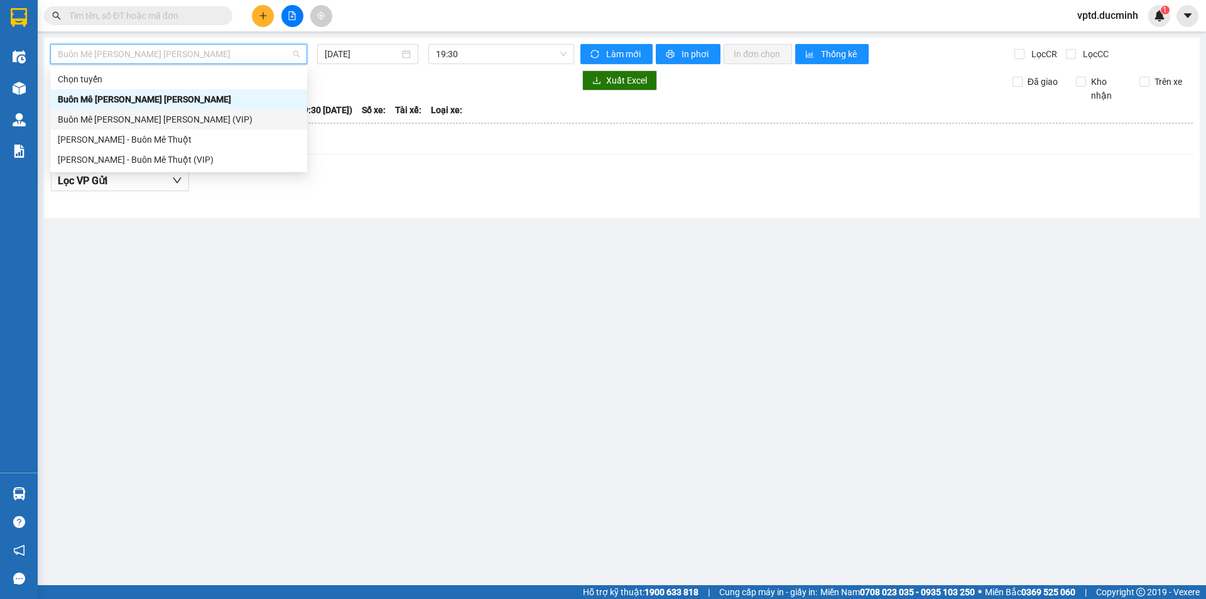
click at [163, 115] on div "Buôn Mê [PERSON_NAME] [PERSON_NAME] (VIP)" at bounding box center [179, 119] width 242 height 14
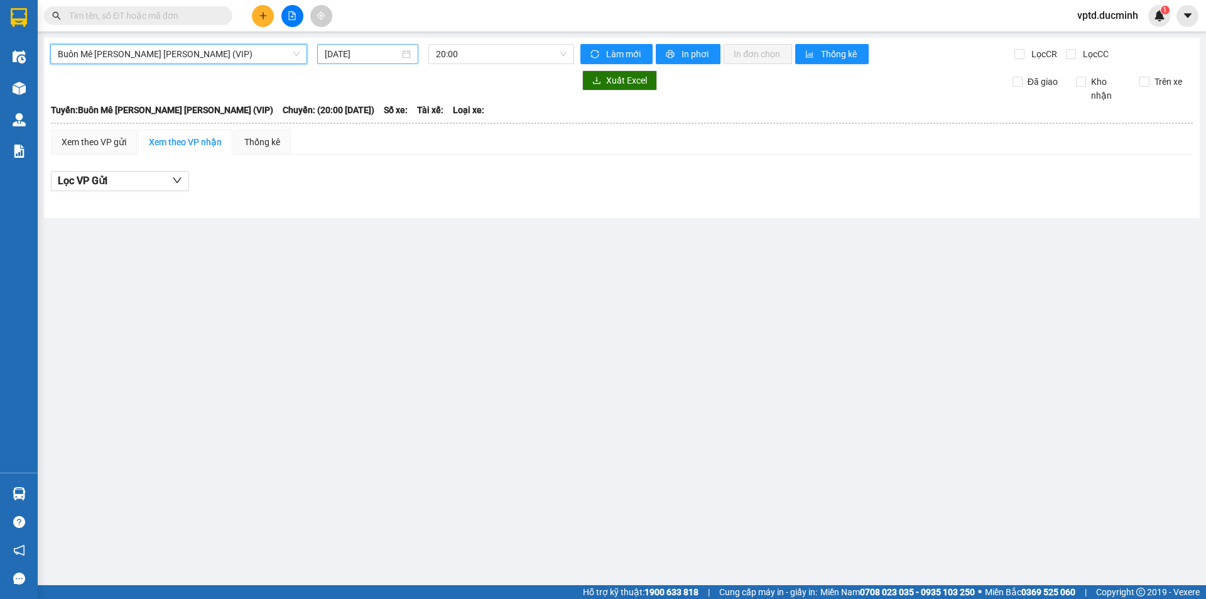
click at [356, 48] on input "[DATE]" at bounding box center [362, 54] width 75 height 14
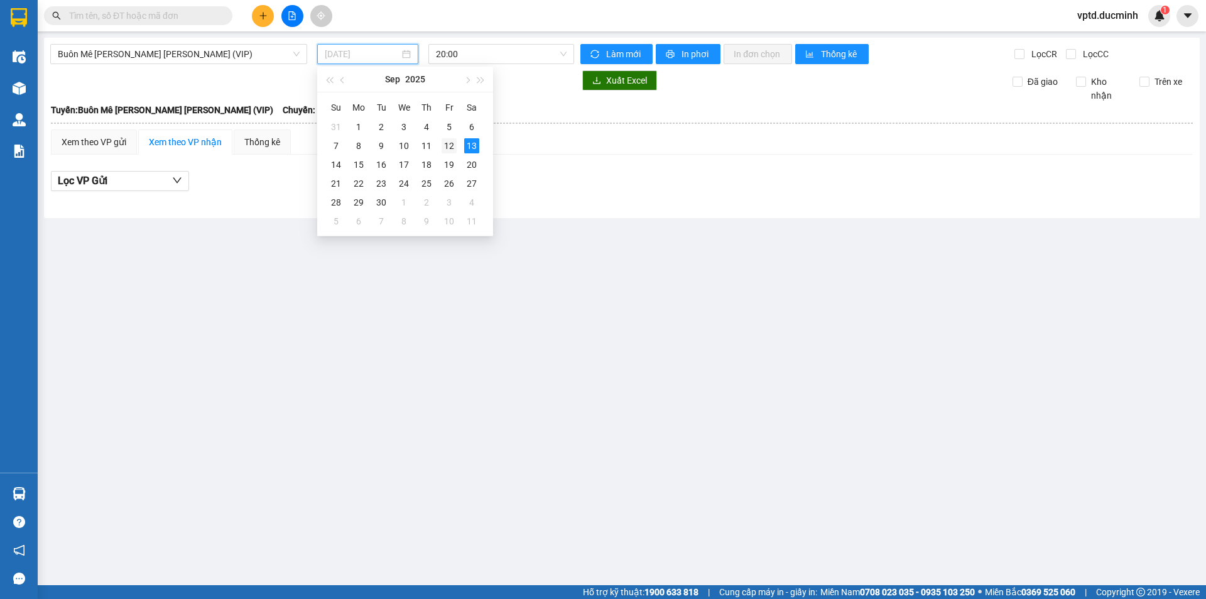
click at [448, 144] on div "12" at bounding box center [449, 145] width 15 height 15
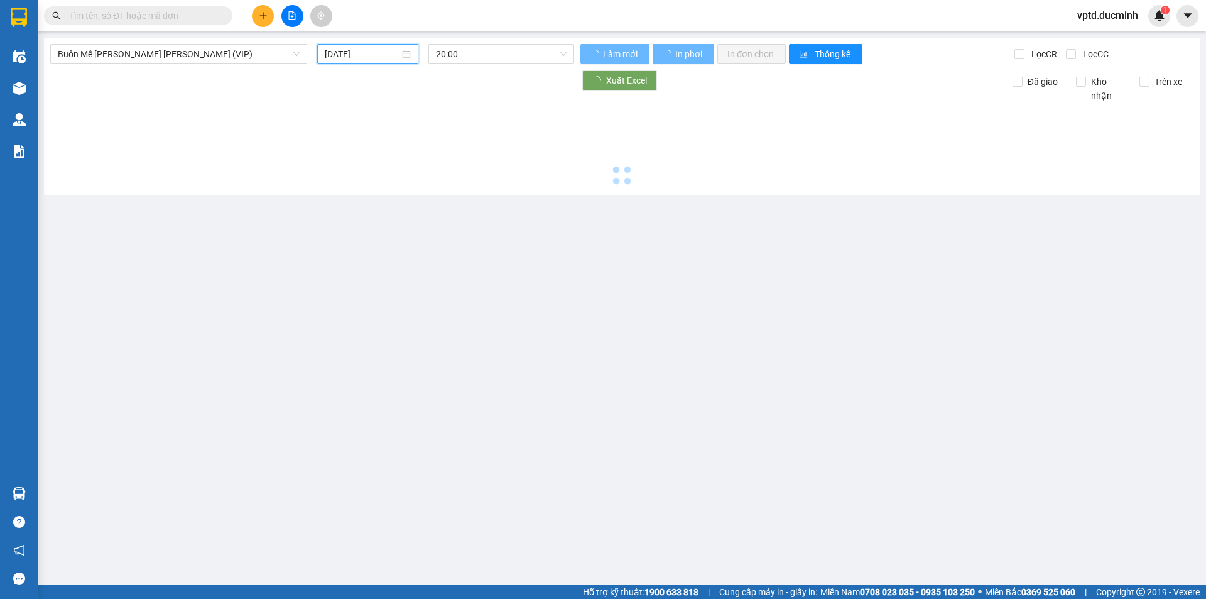
type input "[DATE]"
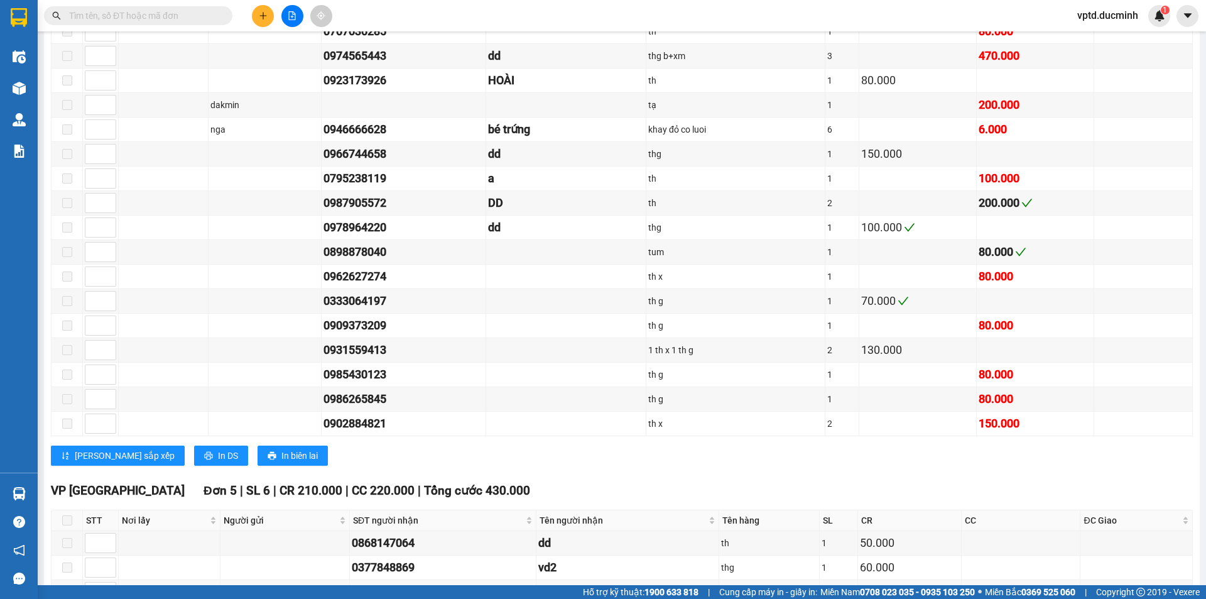
scroll to position [1390, 0]
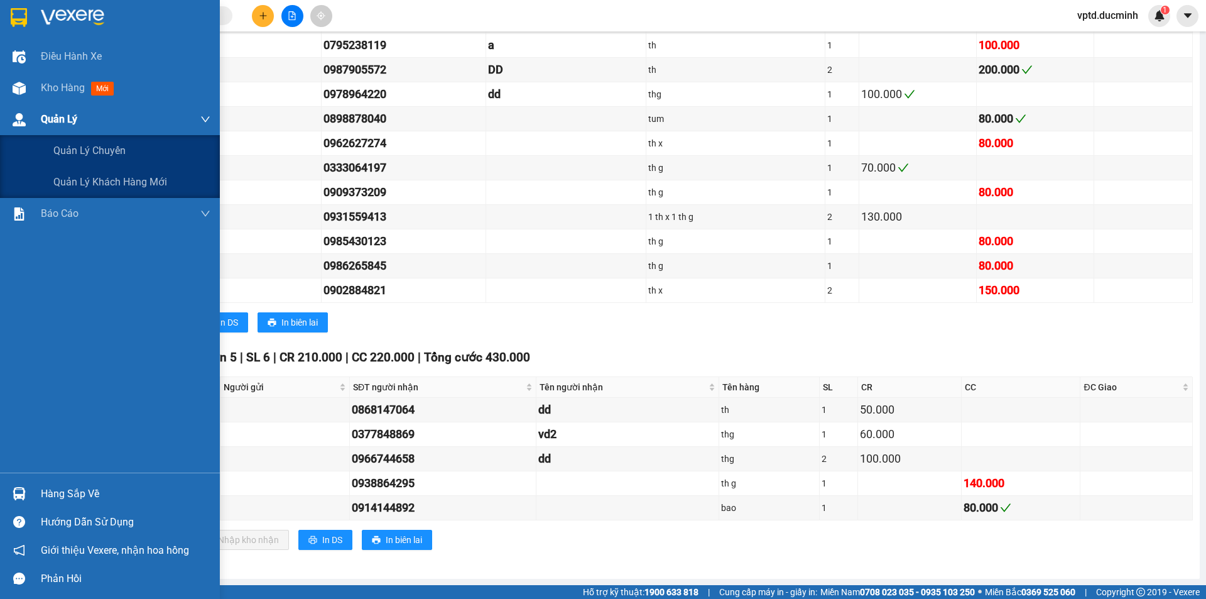
click at [60, 119] on span "Quản Lý" at bounding box center [59, 119] width 36 height 16
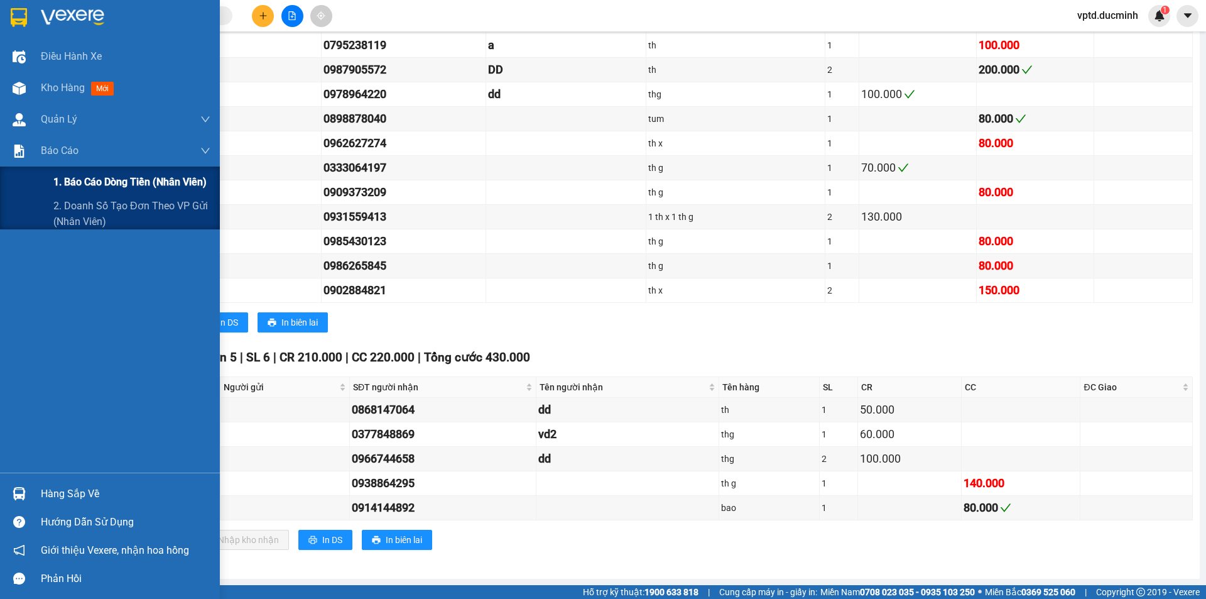
click at [84, 180] on span "1. Báo cáo dòng tiền (nhân viên)" at bounding box center [129, 182] width 153 height 16
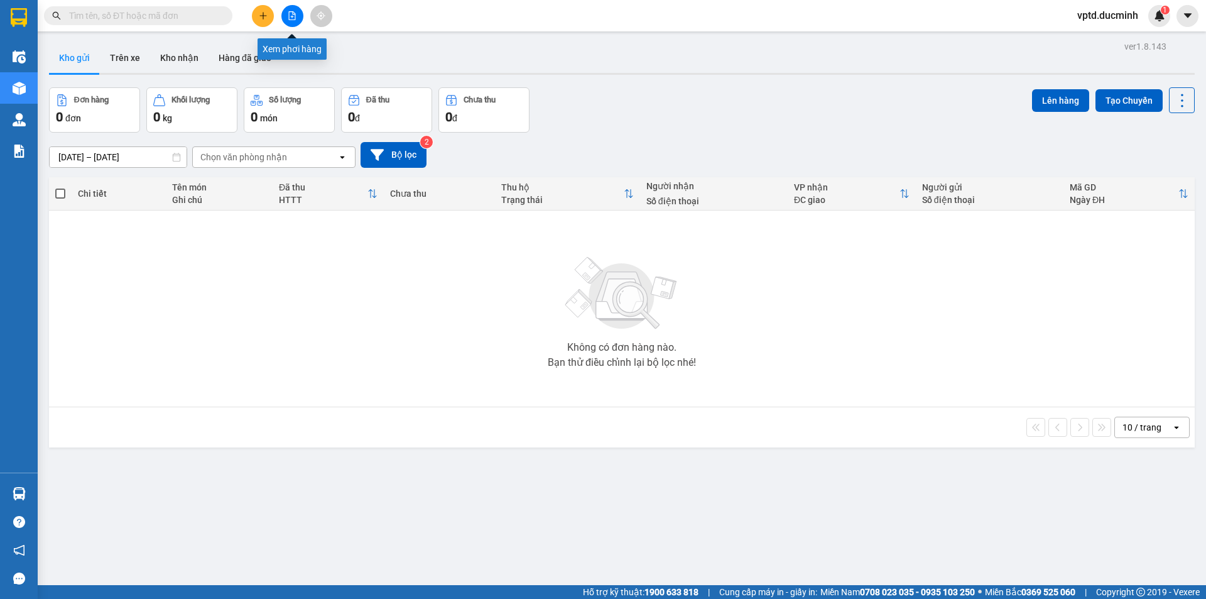
click at [293, 14] on icon "file-add" at bounding box center [292, 15] width 7 height 9
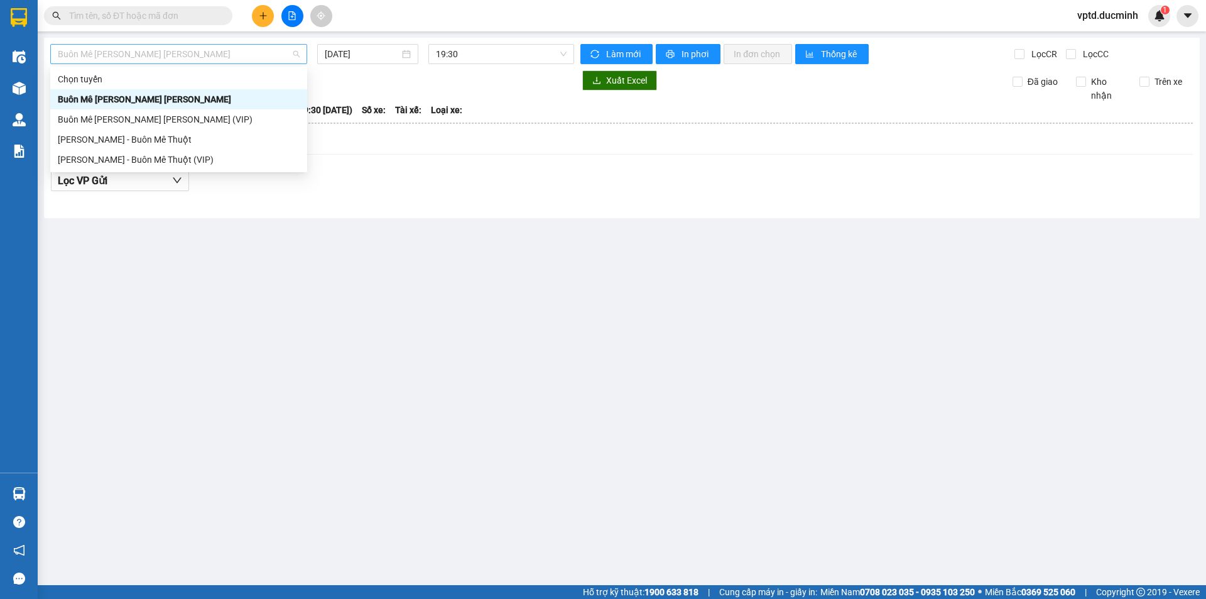
click at [229, 48] on span "Buôn Mê [PERSON_NAME] [PERSON_NAME]" at bounding box center [179, 54] width 242 height 19
click at [192, 117] on div "Buôn Mê [PERSON_NAME] [PERSON_NAME] (VIP)" at bounding box center [179, 119] width 242 height 14
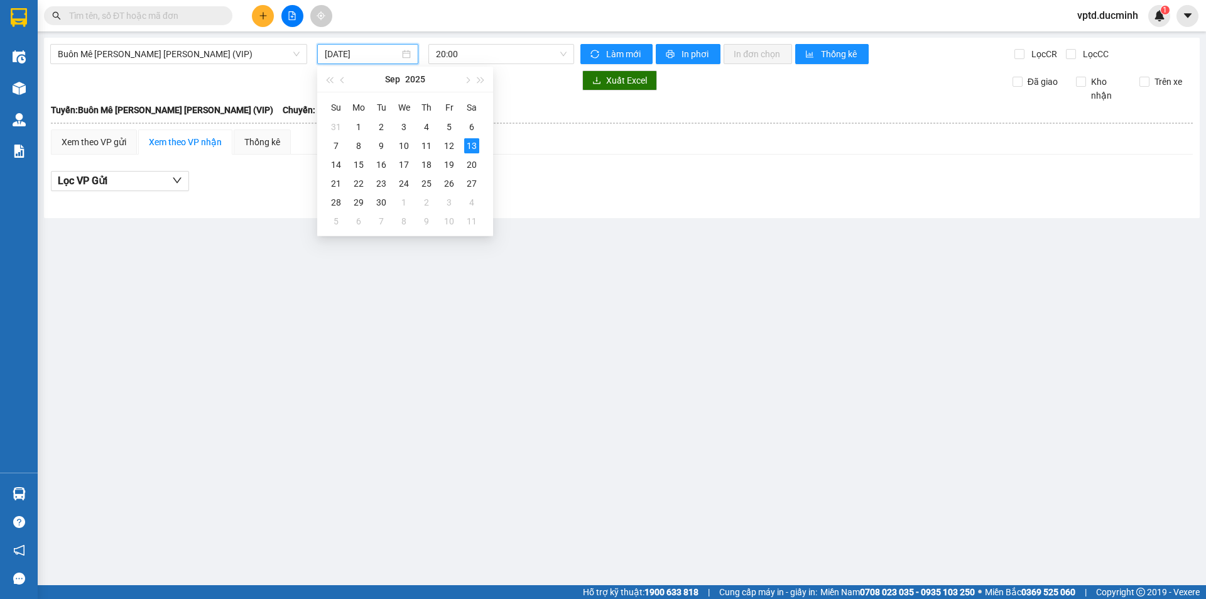
click at [386, 47] on input "[DATE]" at bounding box center [362, 54] width 75 height 14
click at [444, 140] on div "12" at bounding box center [449, 145] width 15 height 15
type input "[DATE]"
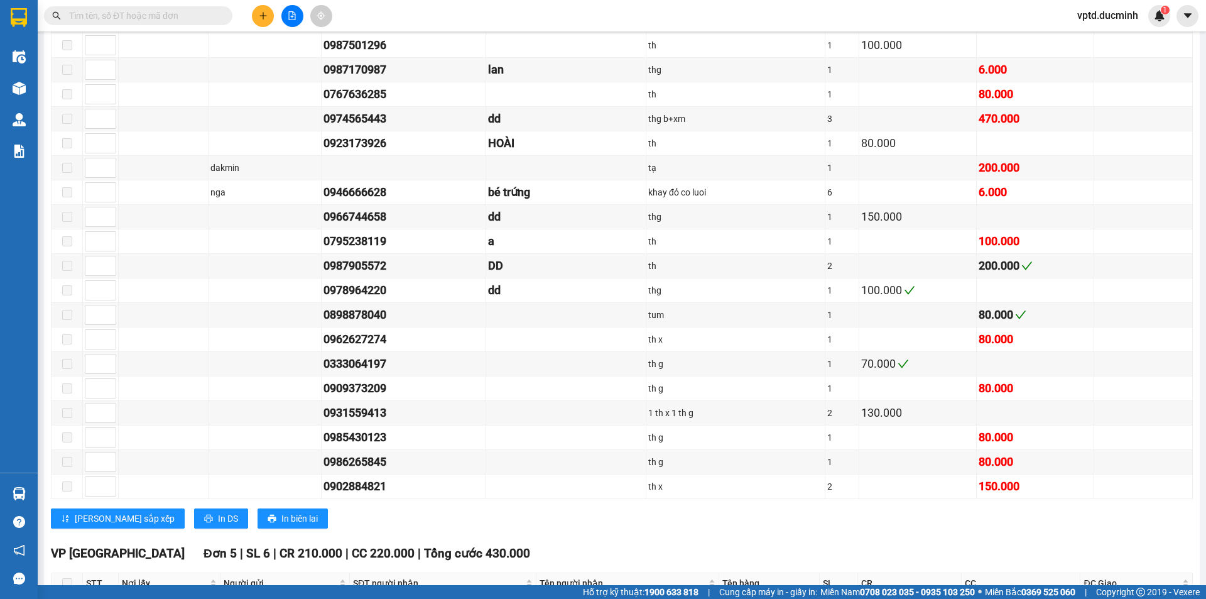
scroll to position [1390, 0]
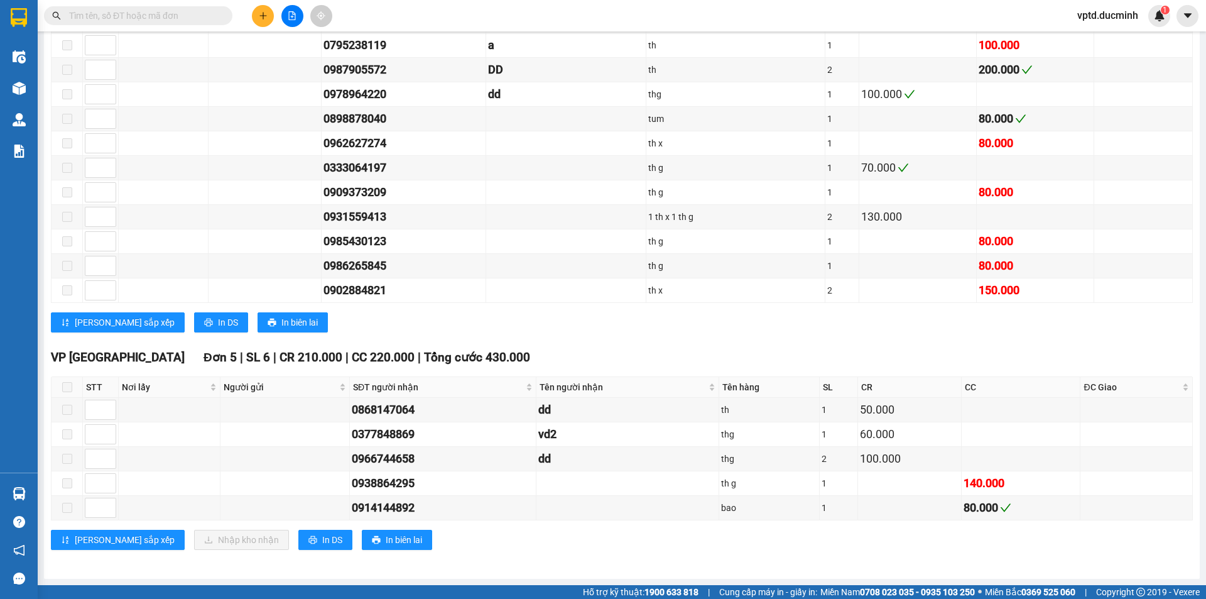
click at [100, 13] on input "text" at bounding box center [143, 16] width 148 height 14
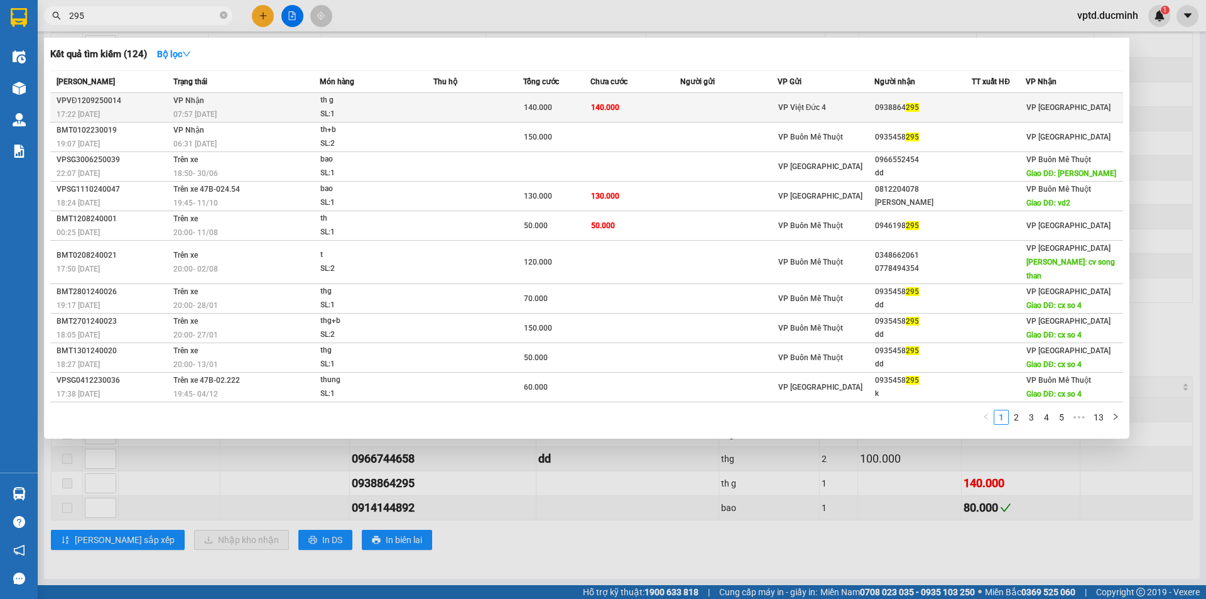
type input "295"
click at [913, 99] on td "0938864 295" at bounding box center [922, 108] width 97 height 30
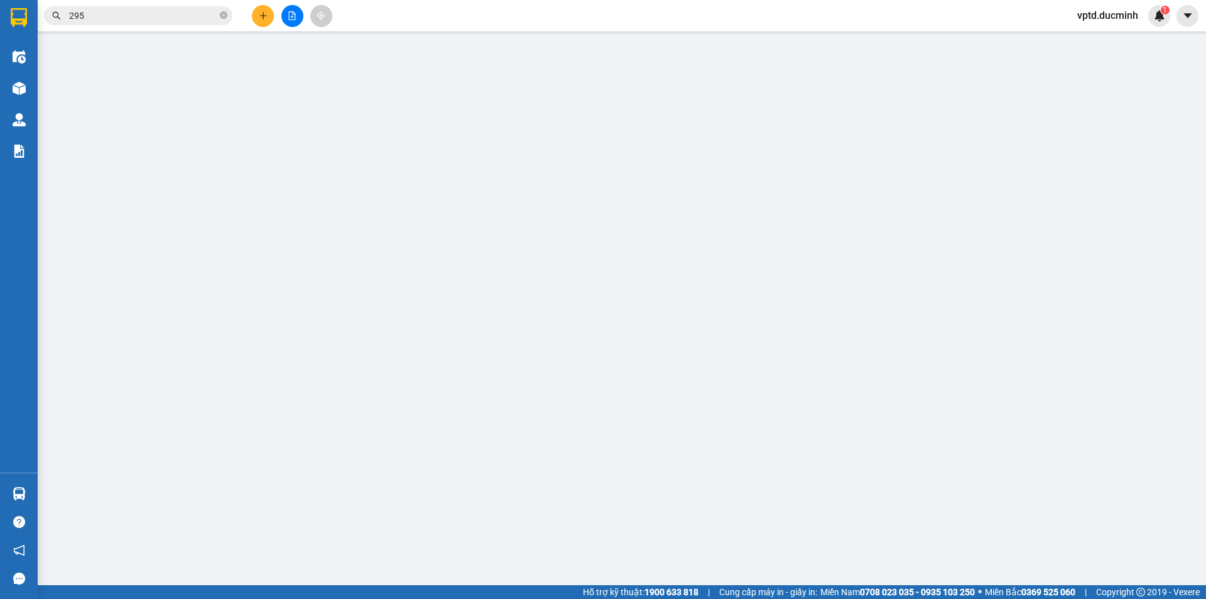
type input "0938864295"
type input "140.000"
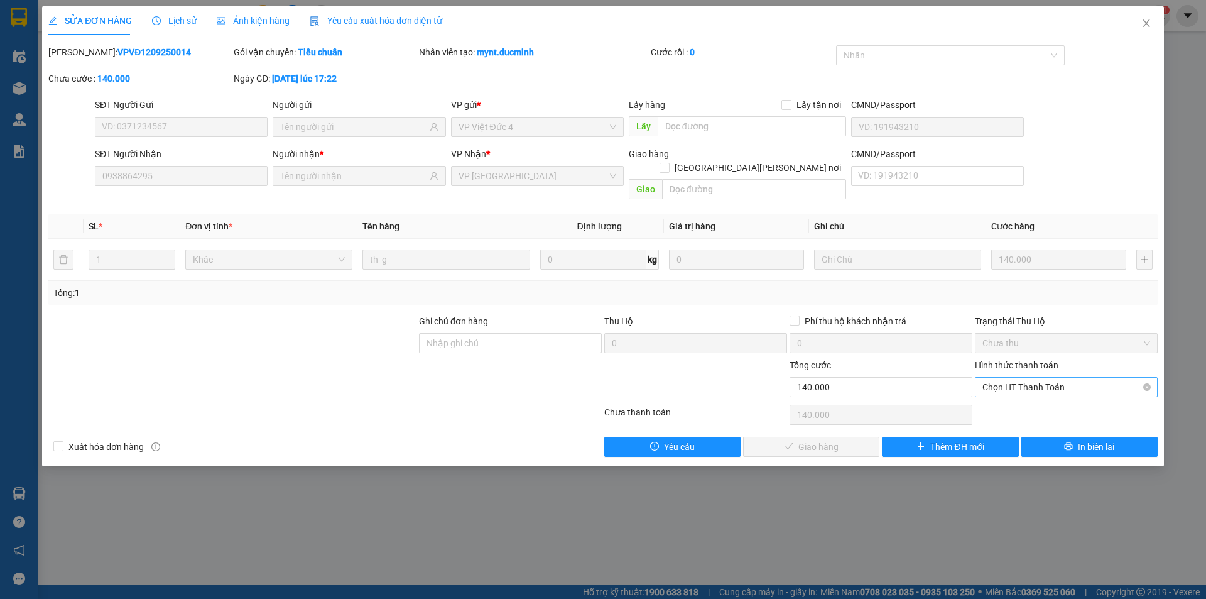
click at [1021, 378] on span "Chọn HT Thanh Toán" at bounding box center [1067, 387] width 168 height 19
click at [1013, 393] on div "Tại văn phòng" at bounding box center [1067, 398] width 168 height 14
type input "0"
click at [803, 440] on span "Giao hàng" at bounding box center [818, 447] width 40 height 14
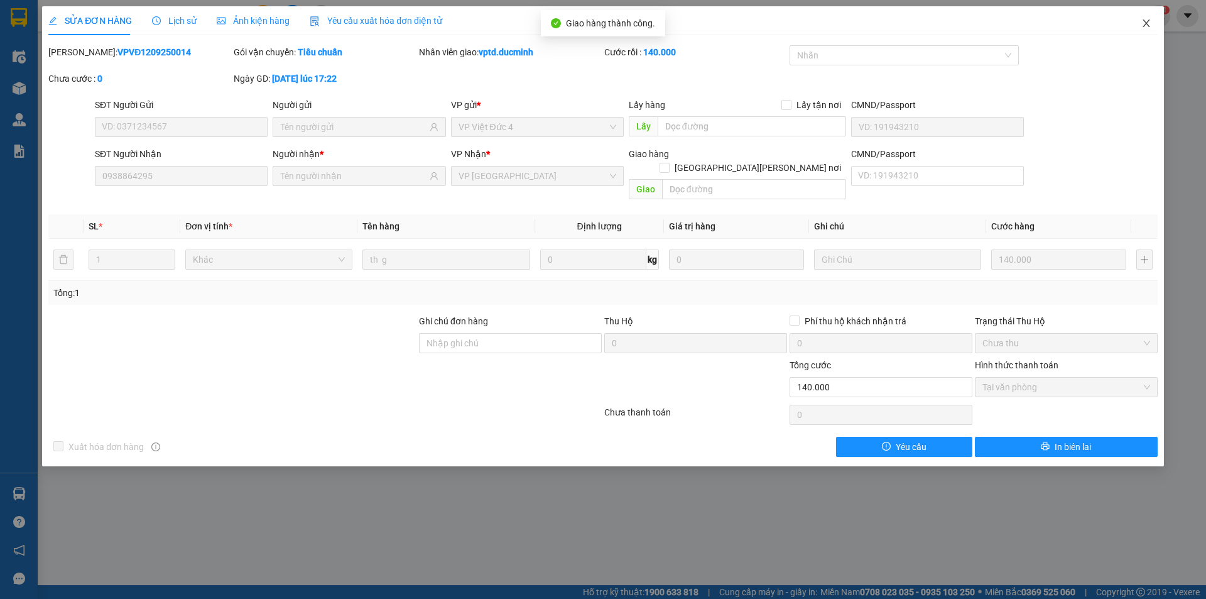
click at [1147, 15] on span "Close" at bounding box center [1146, 23] width 35 height 35
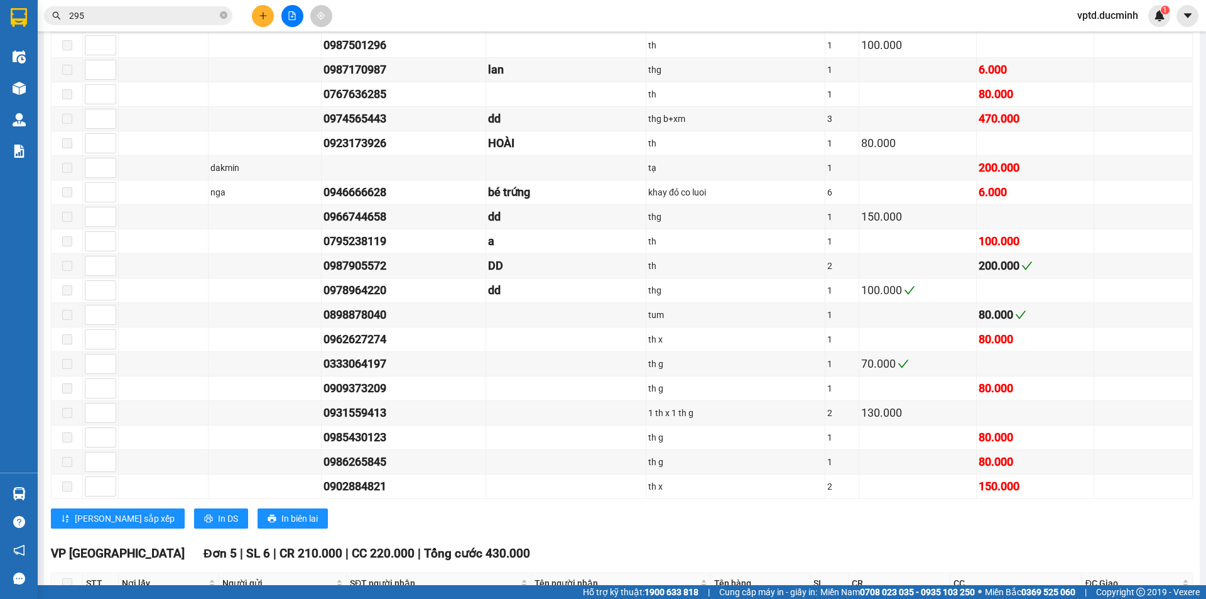
scroll to position [1390, 0]
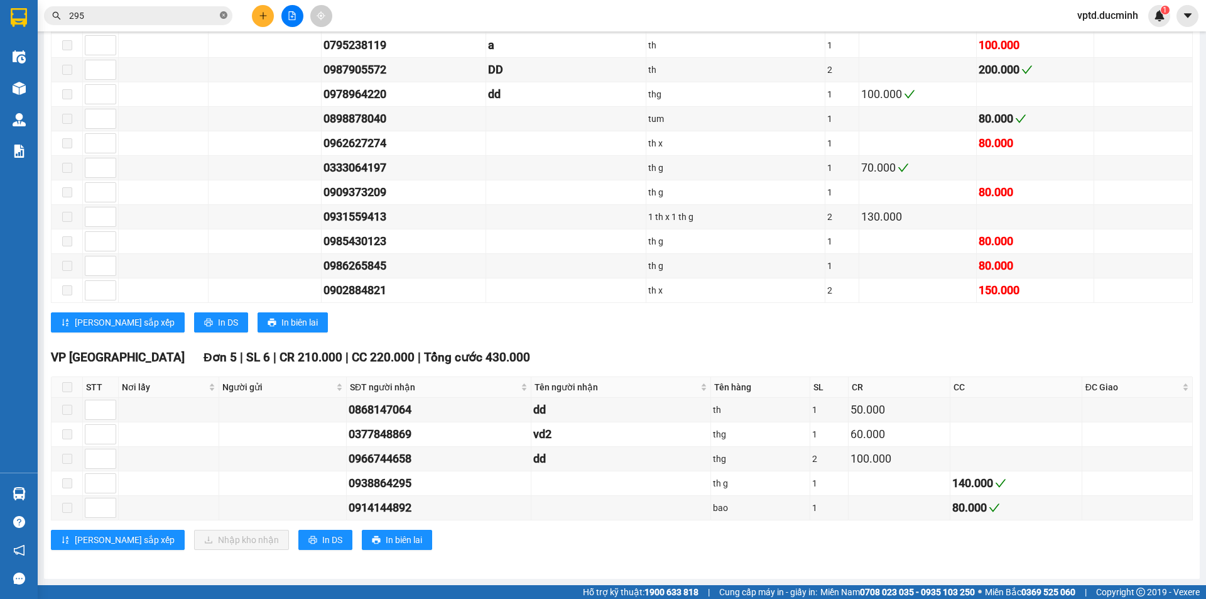
click at [222, 14] on icon "close-circle" at bounding box center [224, 15] width 8 height 8
click at [101, 15] on input "text" at bounding box center [143, 16] width 148 height 14
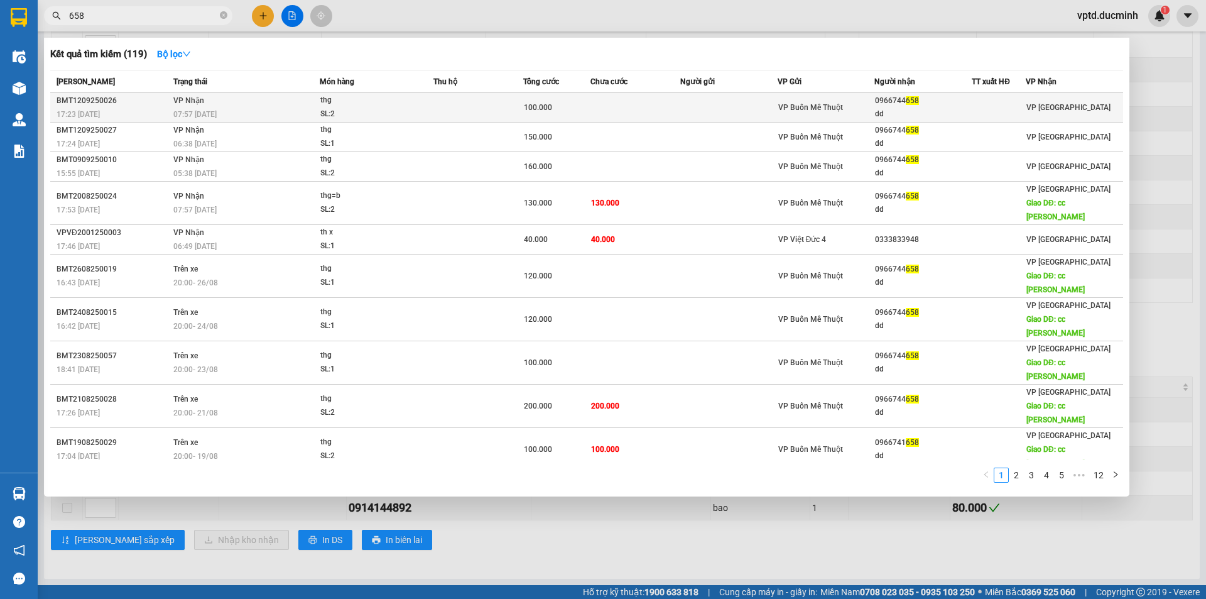
type input "658"
click at [898, 94] on td "0966744 658 dd" at bounding box center [922, 108] width 97 height 30
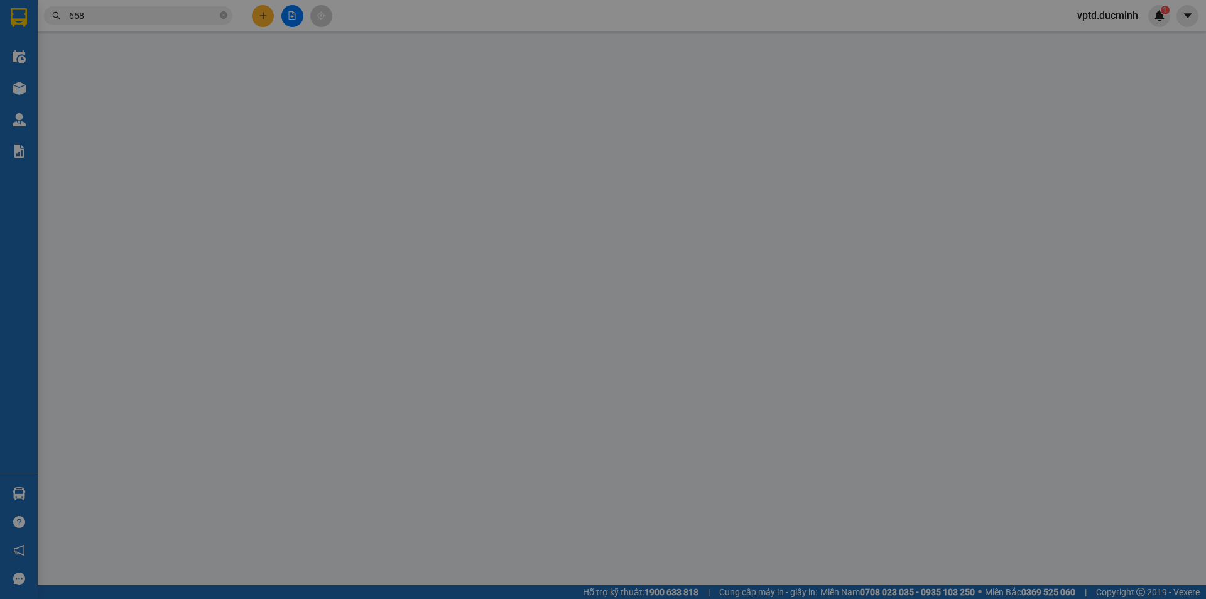
type input "0966744658"
type input "dd"
type input "100.000"
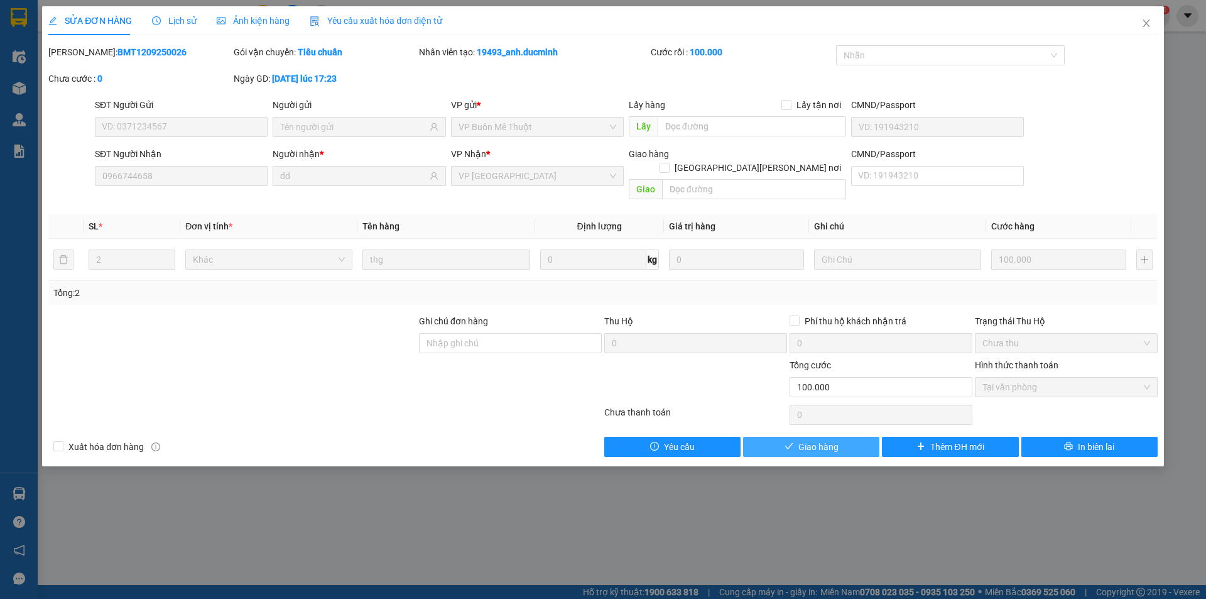
click at [828, 440] on span "Giao hàng" at bounding box center [818, 447] width 40 height 14
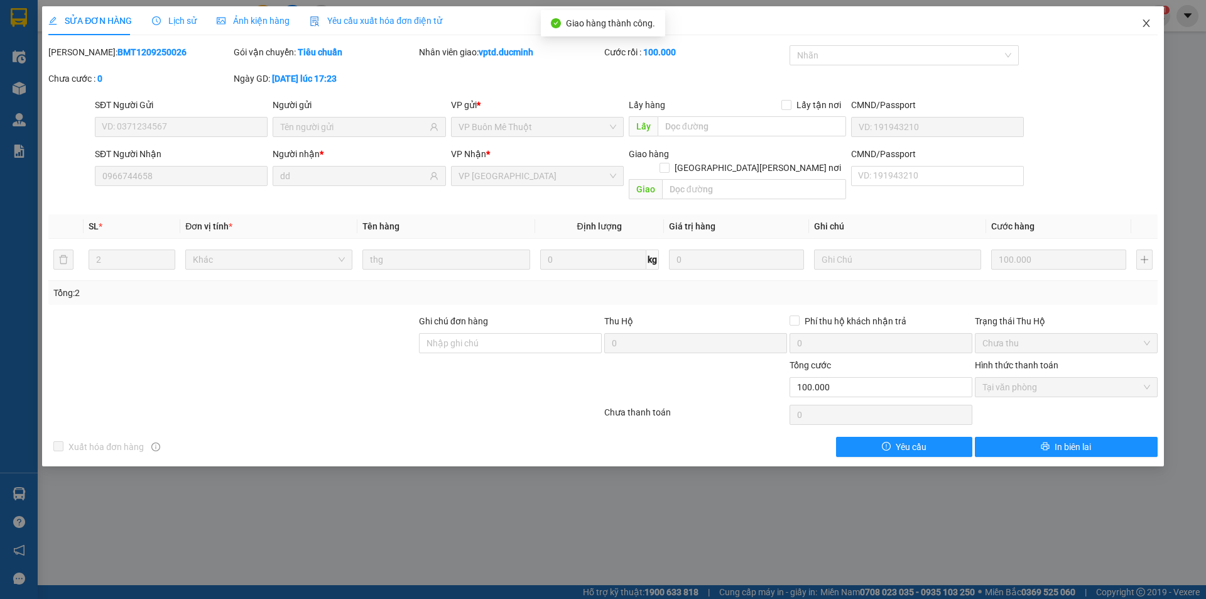
click at [1141, 18] on span "Close" at bounding box center [1146, 23] width 35 height 35
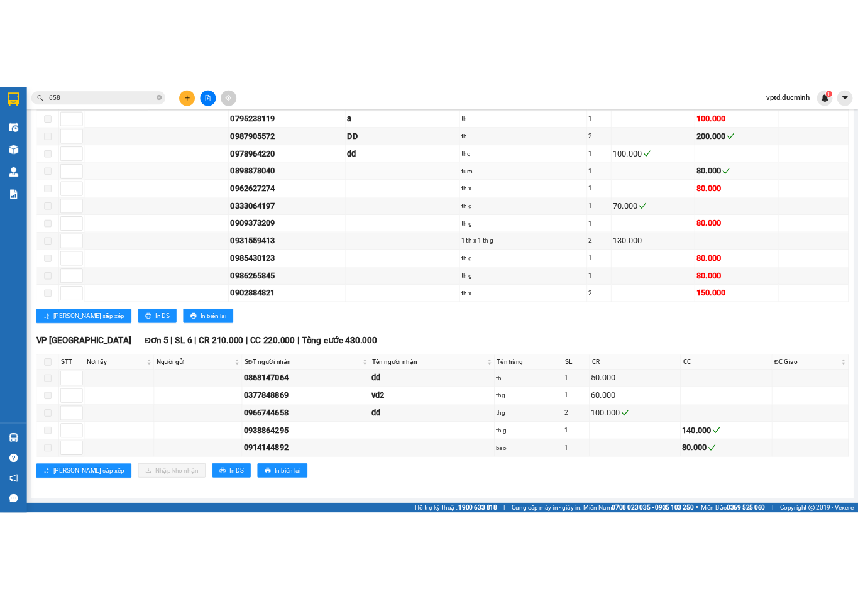
scroll to position [1399, 0]
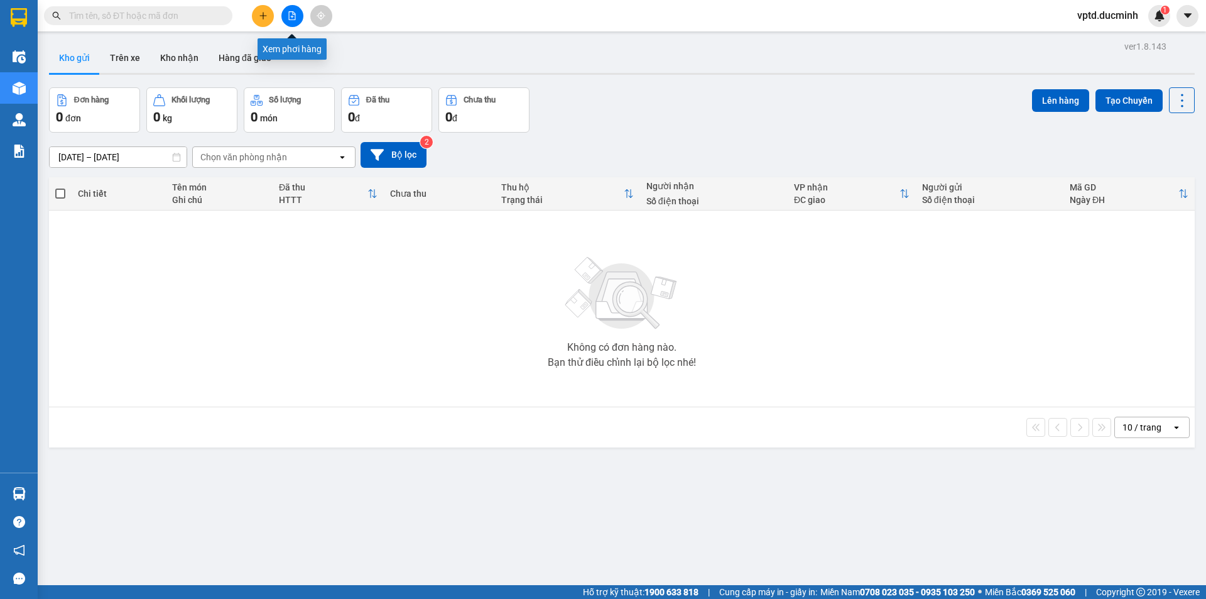
click at [290, 10] on button at bounding box center [292, 16] width 22 height 22
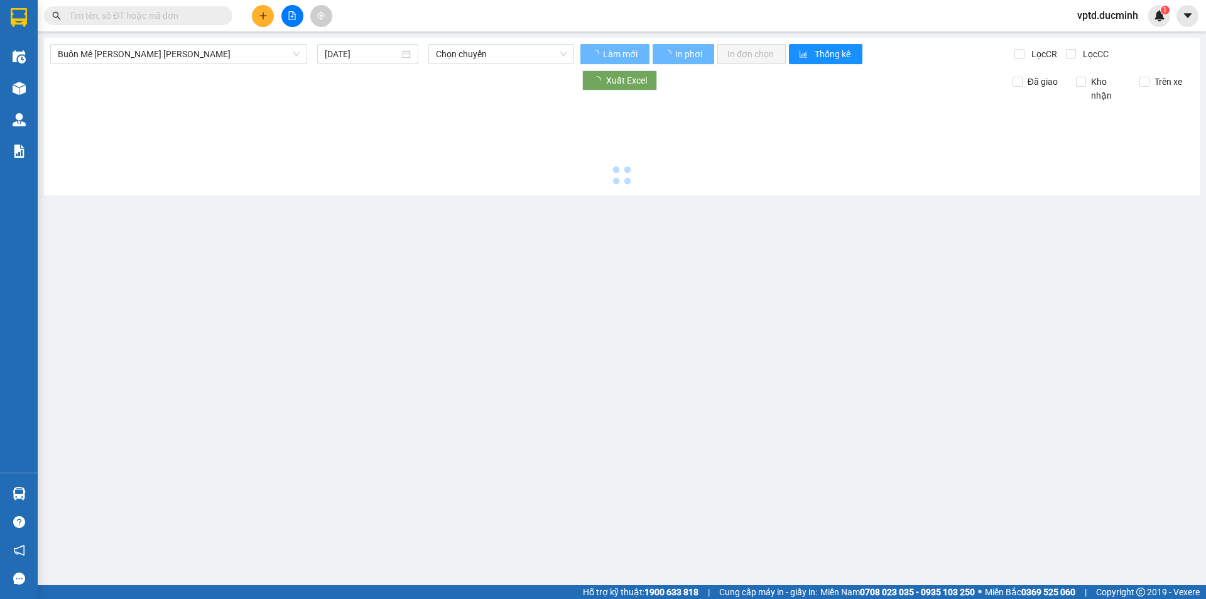
click at [290, 10] on button at bounding box center [292, 16] width 22 height 22
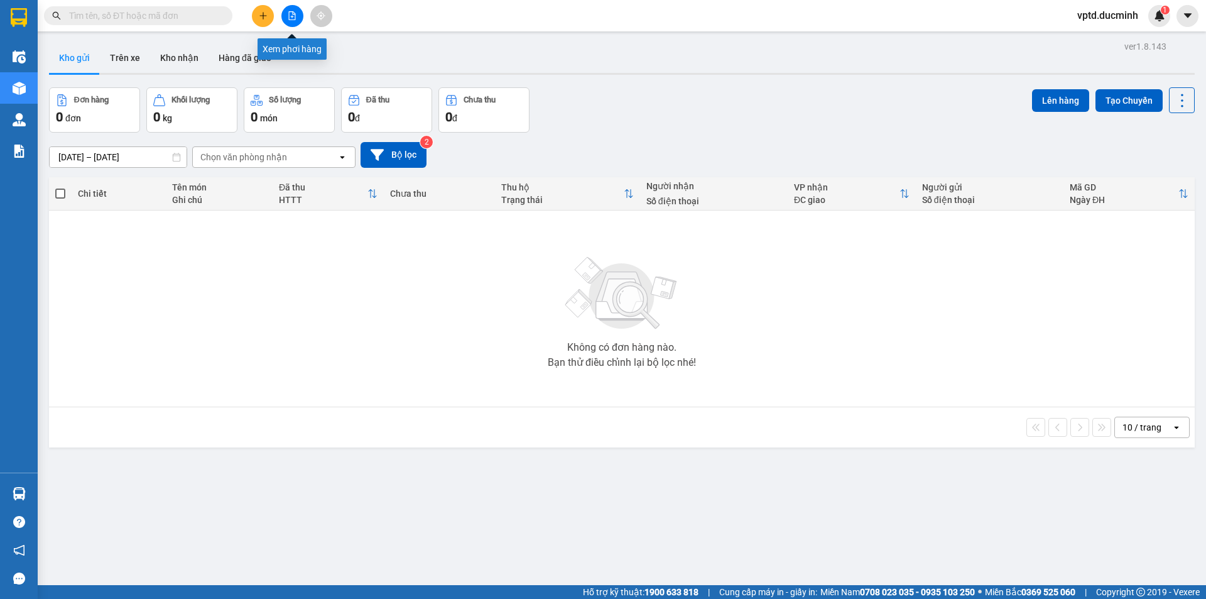
click at [295, 11] on button at bounding box center [292, 16] width 22 height 22
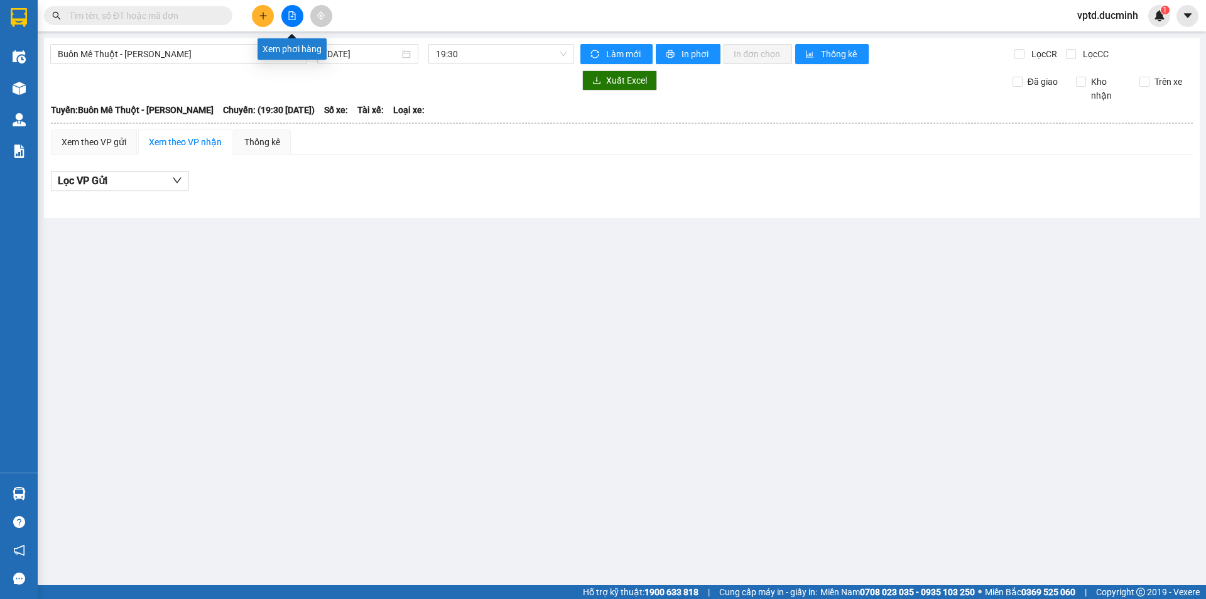
click at [291, 15] on icon "file-add" at bounding box center [292, 15] width 9 height 9
click at [247, 50] on span "Buôn Mê [PERSON_NAME] [PERSON_NAME]" at bounding box center [179, 54] width 242 height 19
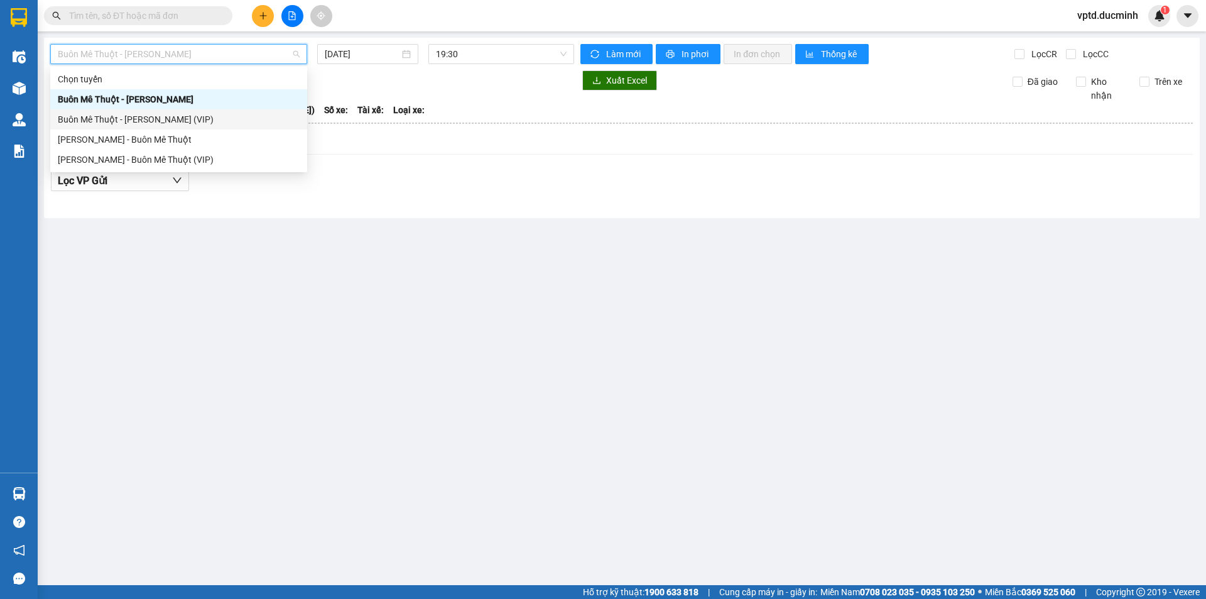
click at [193, 116] on div "Buôn Mê [PERSON_NAME] [PERSON_NAME] (VIP)" at bounding box center [179, 119] width 242 height 14
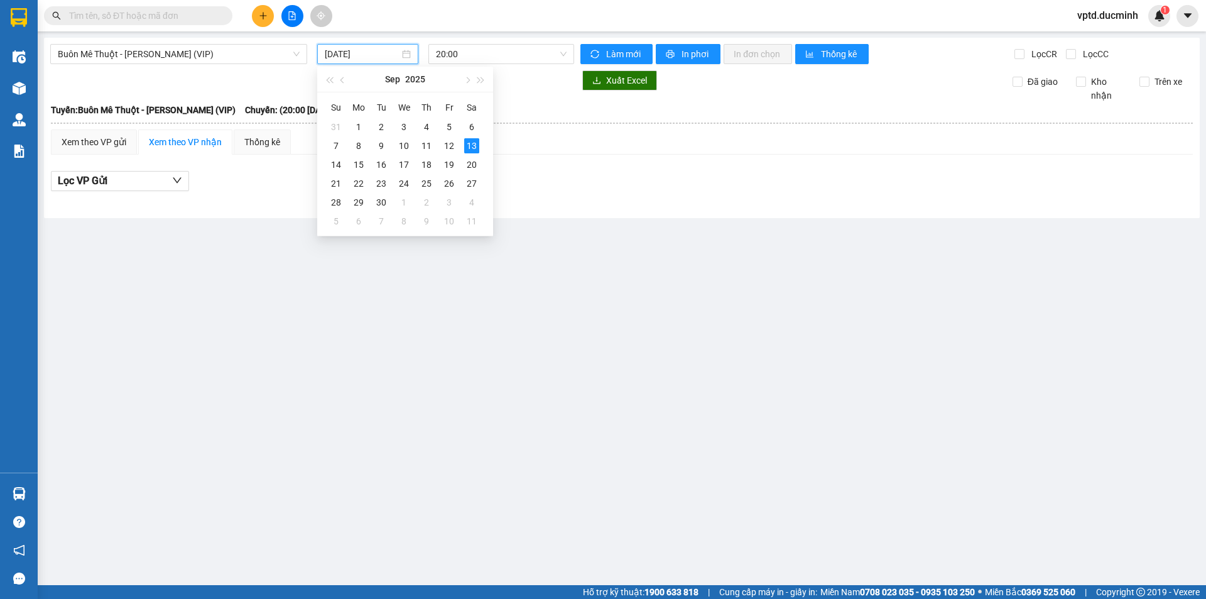
click at [339, 54] on input "[DATE]" at bounding box center [362, 54] width 75 height 14
click at [453, 144] on div "12" at bounding box center [449, 145] width 15 height 15
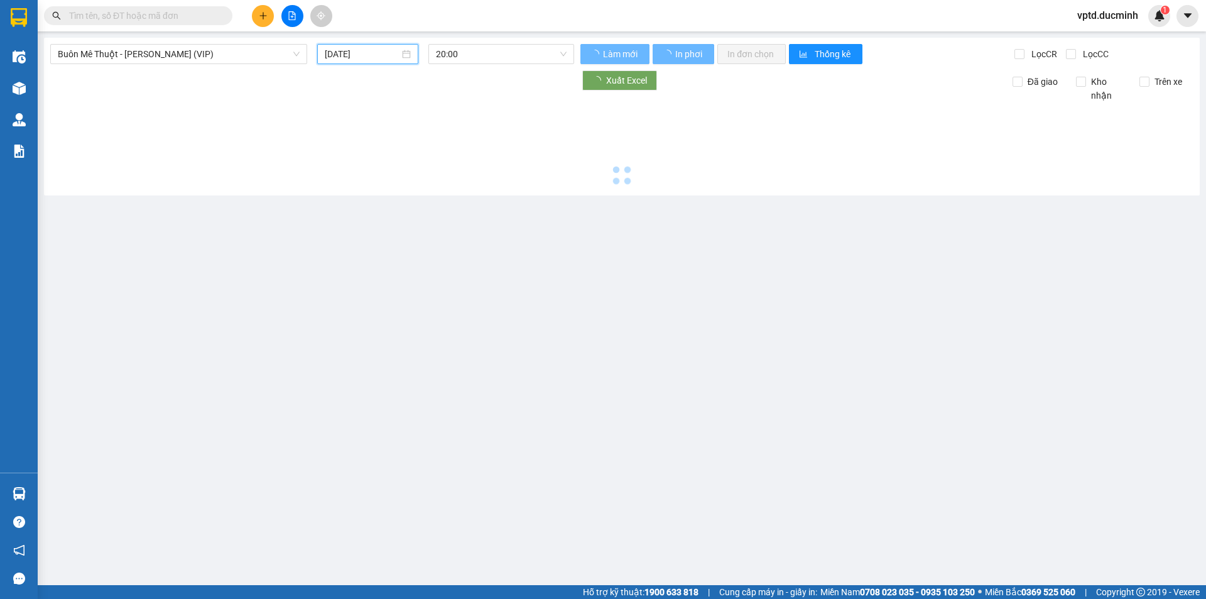
type input "[DATE]"
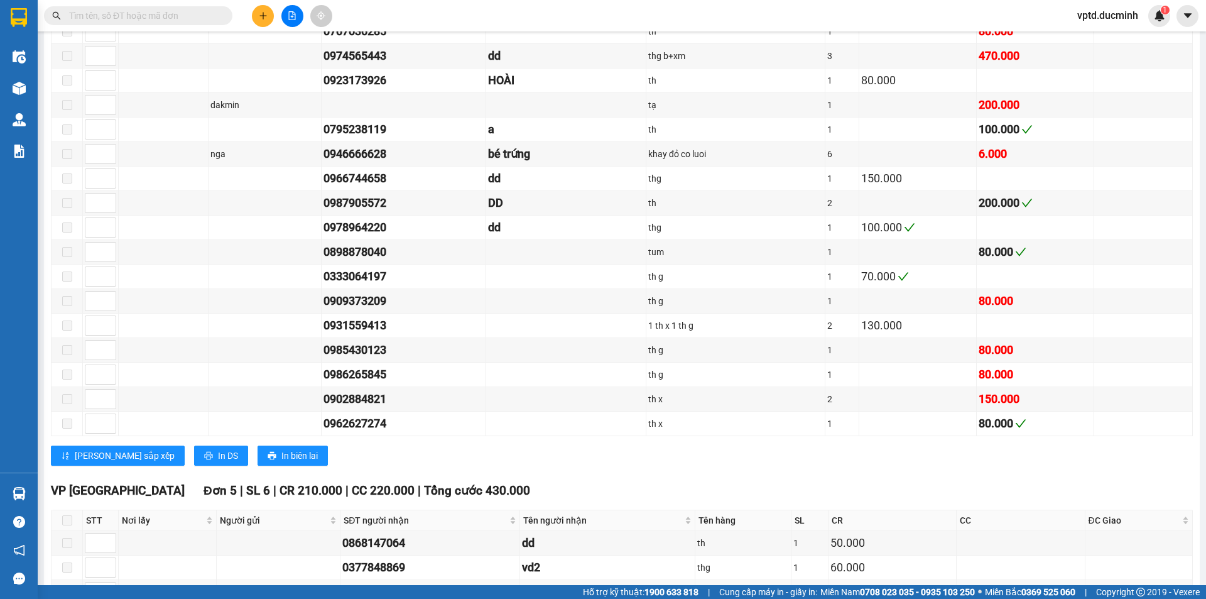
scroll to position [1390, 0]
